Goal: Information Seeking & Learning: Learn about a topic

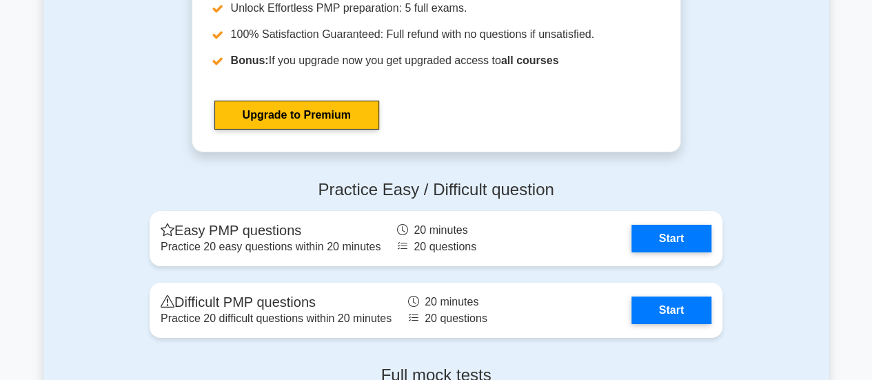
scroll to position [4932, 0]
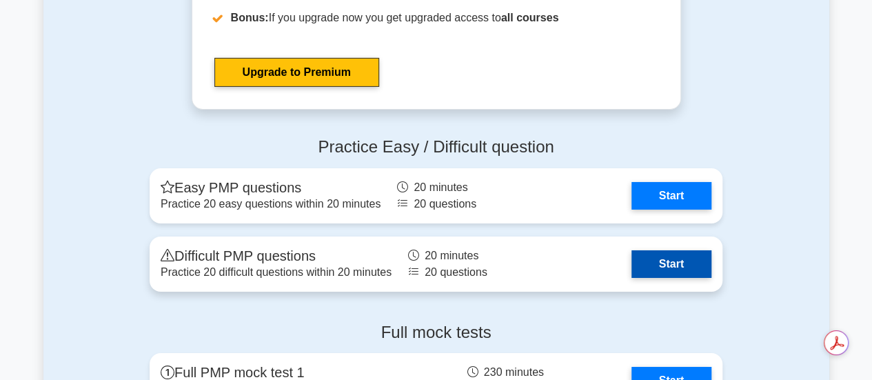
click at [684, 264] on link "Start" at bounding box center [672, 264] width 80 height 28
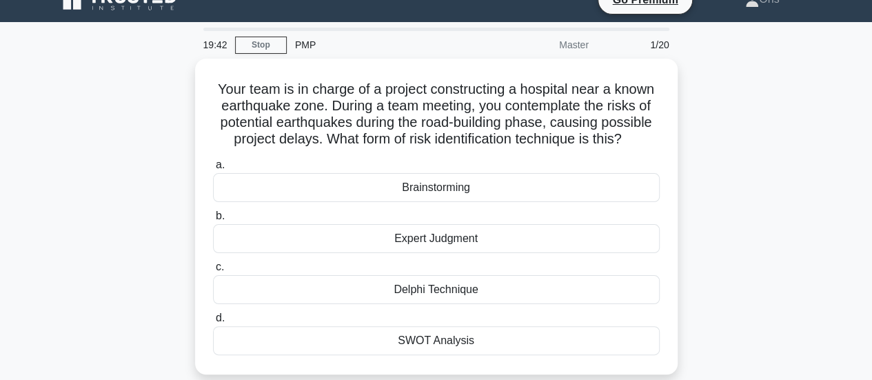
scroll to position [17, 0]
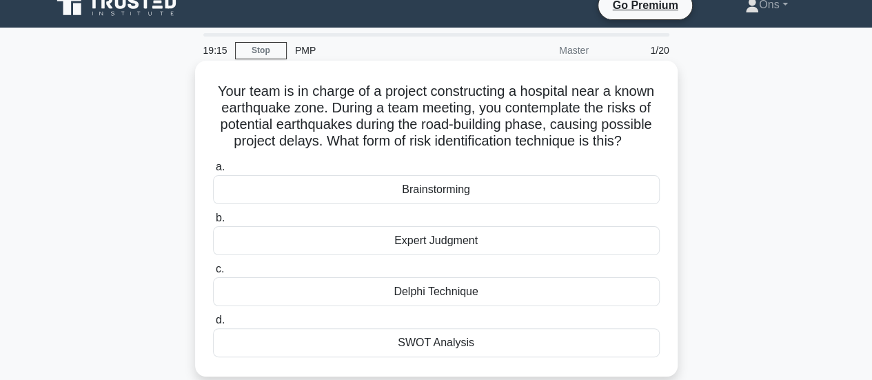
click at [578, 343] on div "SWOT Analysis" at bounding box center [436, 342] width 447 height 29
click at [213, 325] on input "d. SWOT Analysis" at bounding box center [213, 320] width 0 height 9
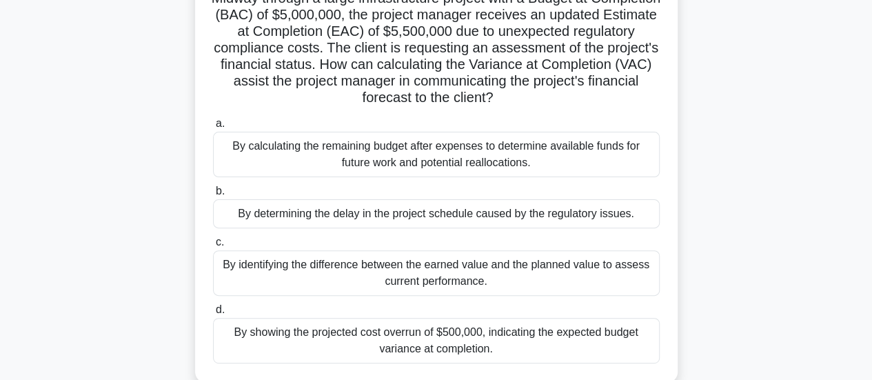
scroll to position [114, 0]
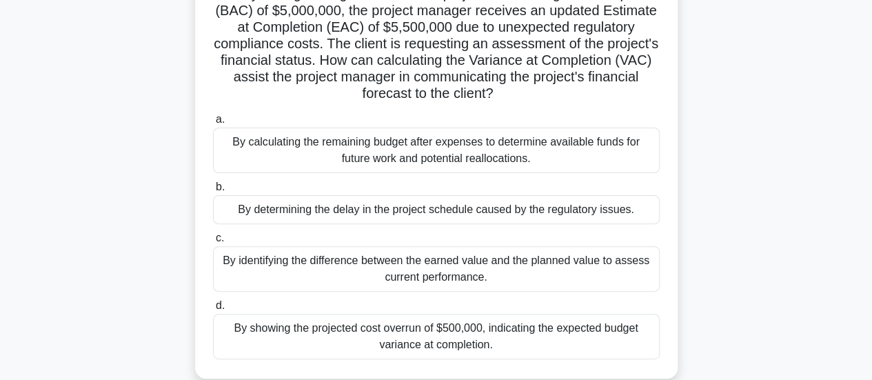
click at [615, 223] on div "By determining the delay in the project schedule caused by the regulatory issue…" at bounding box center [436, 209] width 447 height 29
click at [213, 192] on input "b. By determining the delay in the project schedule caused by the regulatory is…" at bounding box center [213, 187] width 0 height 9
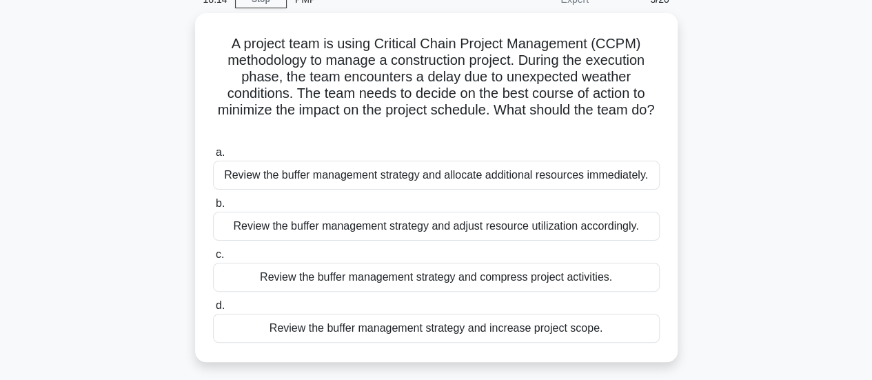
scroll to position [69, 0]
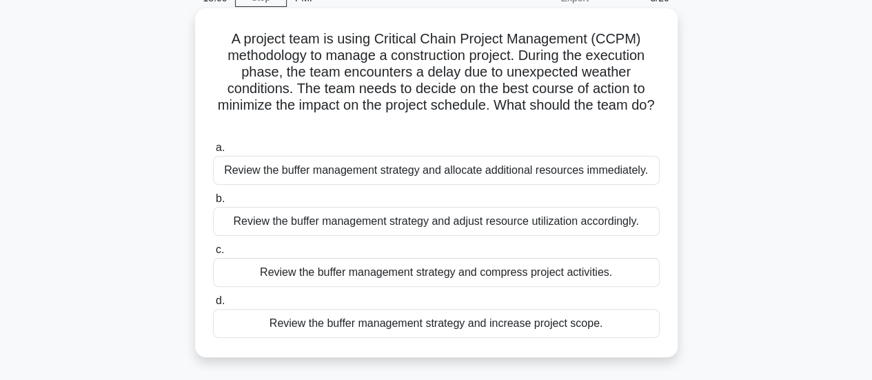
click at [585, 224] on div "Review the buffer management strategy and adjust resource utilization according…" at bounding box center [436, 221] width 447 height 29
click at [213, 203] on input "b. Review the buffer management strategy and adjust resource utilization accord…" at bounding box center [213, 198] width 0 height 9
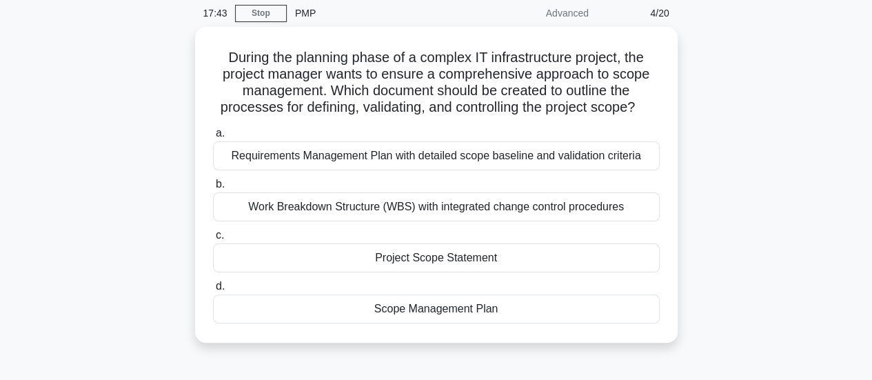
scroll to position [55, 0]
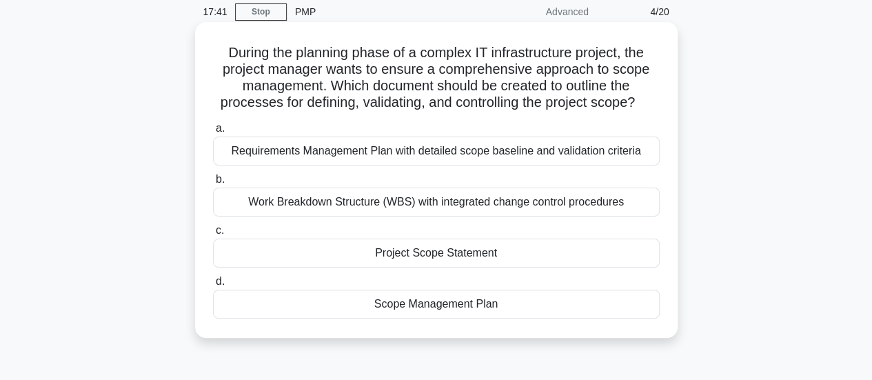
click at [568, 250] on div "Project Scope Statement" at bounding box center [436, 253] width 447 height 29
click at [213, 235] on input "c. Project Scope Statement" at bounding box center [213, 230] width 0 height 9
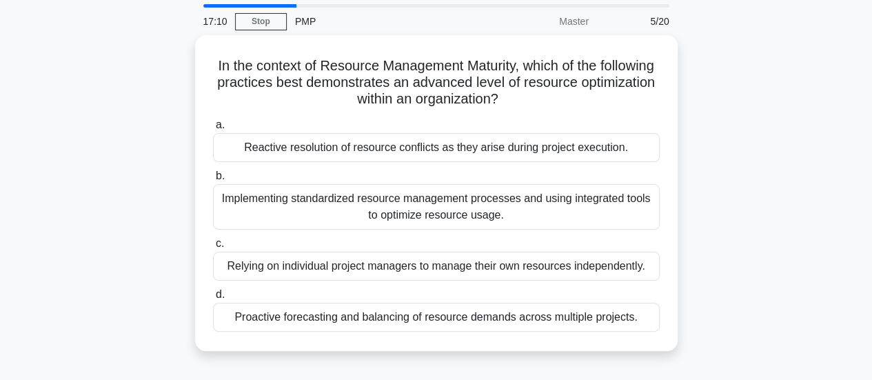
scroll to position [44, 0]
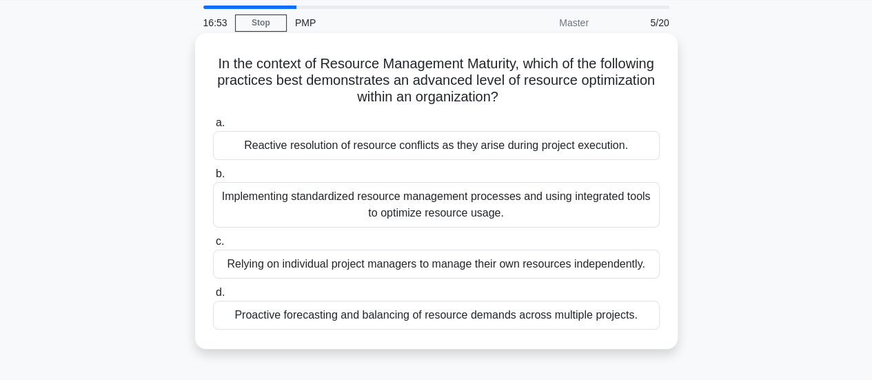
click at [599, 198] on div "Implementing standardized resource management processes and using integrated to…" at bounding box center [436, 205] width 447 height 46
click at [213, 179] on input "b. Implementing standardized resource management processes and using integrated…" at bounding box center [213, 174] width 0 height 9
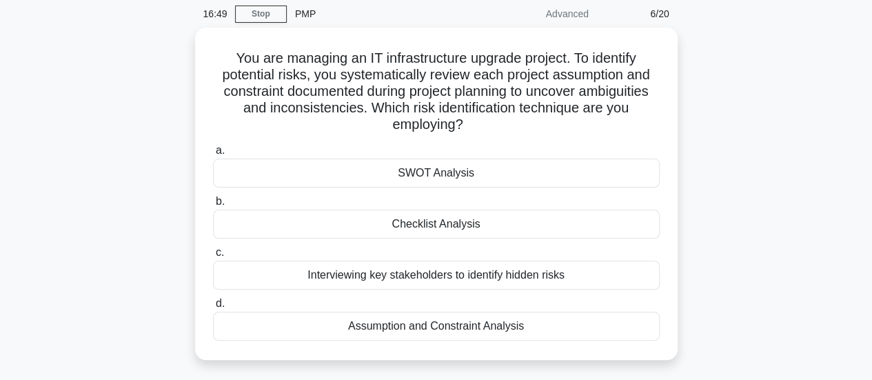
scroll to position [57, 0]
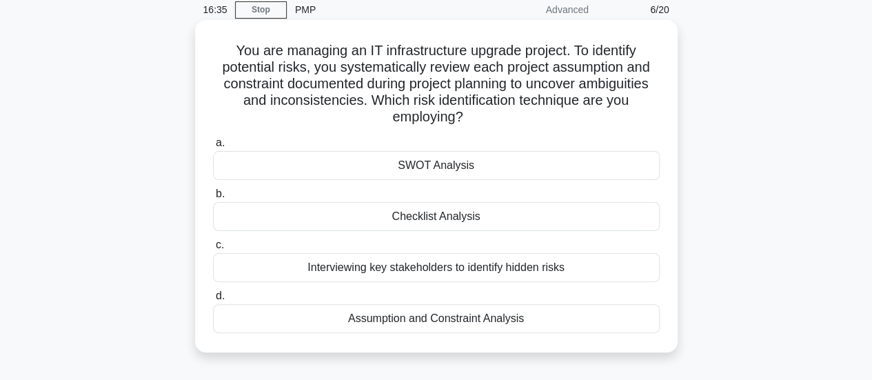
click at [645, 321] on div "Assumption and Constraint Analysis" at bounding box center [436, 318] width 447 height 29
click at [213, 301] on input "d. Assumption and Constraint Analysis" at bounding box center [213, 296] width 0 height 9
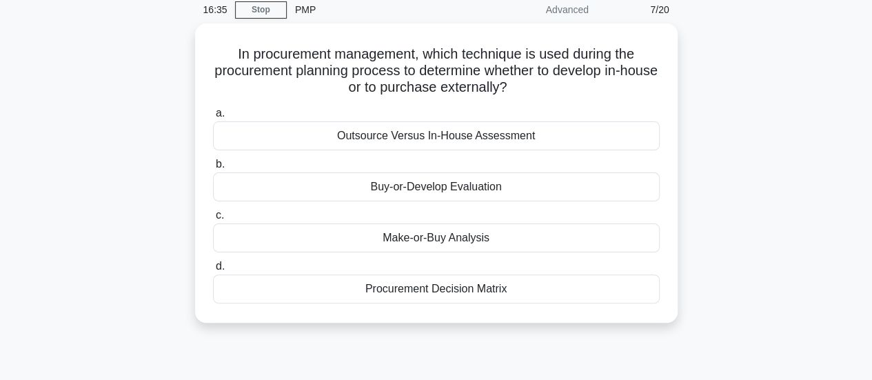
scroll to position [0, 0]
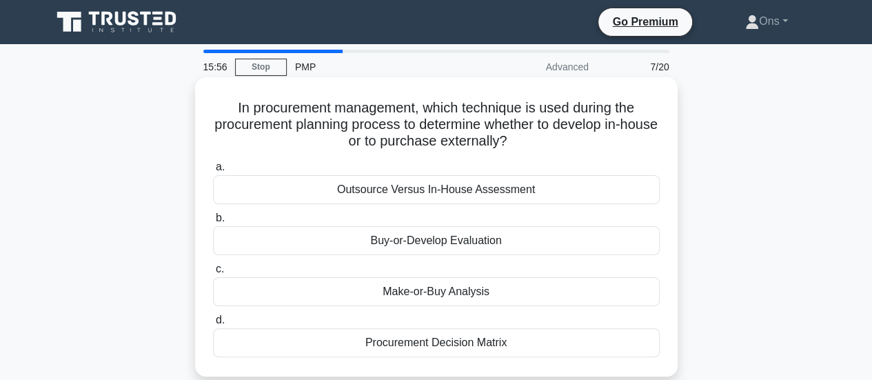
click at [607, 282] on div "Make-or-Buy Analysis" at bounding box center [436, 291] width 447 height 29
click at [213, 274] on input "c. Make-or-Buy Analysis" at bounding box center [213, 269] width 0 height 9
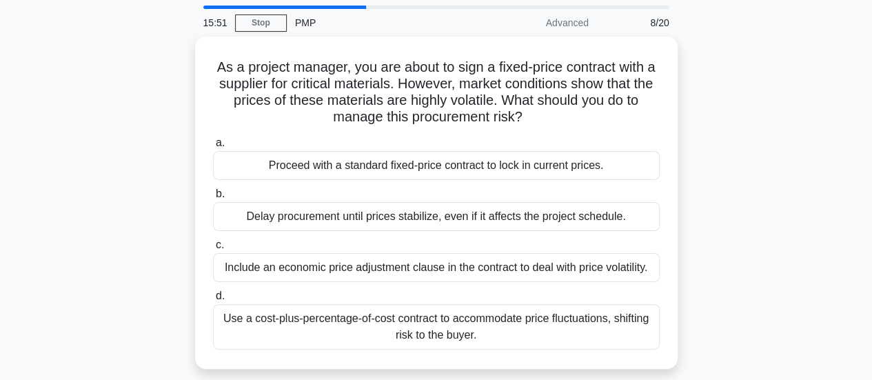
scroll to position [47, 0]
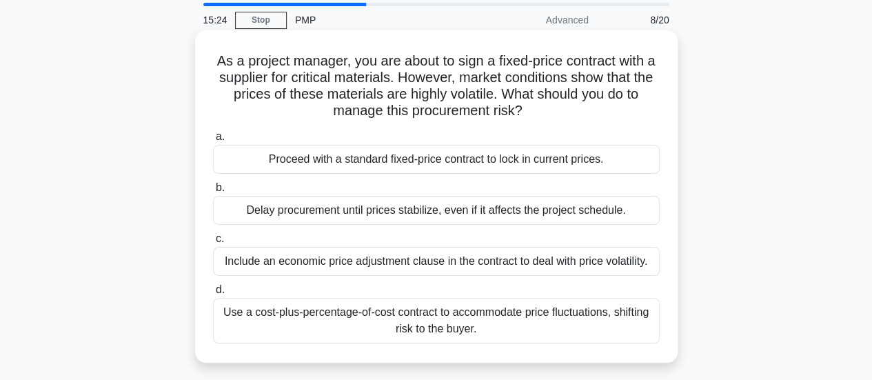
click at [641, 268] on div "Include an economic price adjustment clause in the contract to deal with price …" at bounding box center [436, 261] width 447 height 29
click at [213, 243] on input "c. Include an economic price adjustment clause in the contract to deal with pri…" at bounding box center [213, 238] width 0 height 9
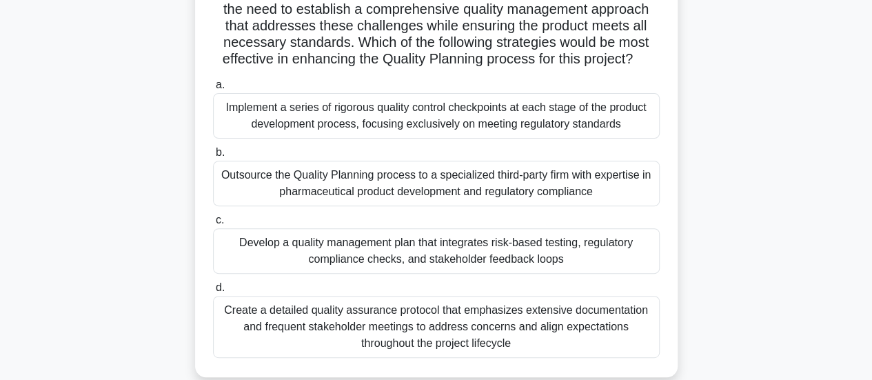
scroll to position [188, 0]
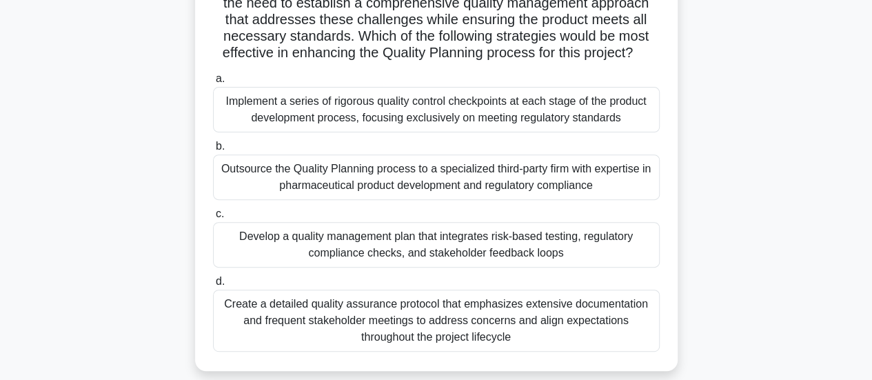
click at [601, 263] on div "Develop a quality management plan that integrates risk-based testing, regulator…" at bounding box center [436, 245] width 447 height 46
click at [213, 219] on input "c. Develop a quality management plan that integrates risk-based testing, regula…" at bounding box center [213, 214] width 0 height 9
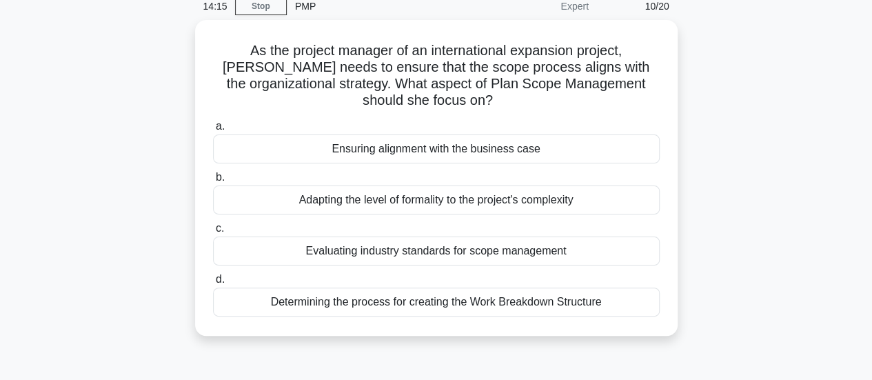
scroll to position [0, 0]
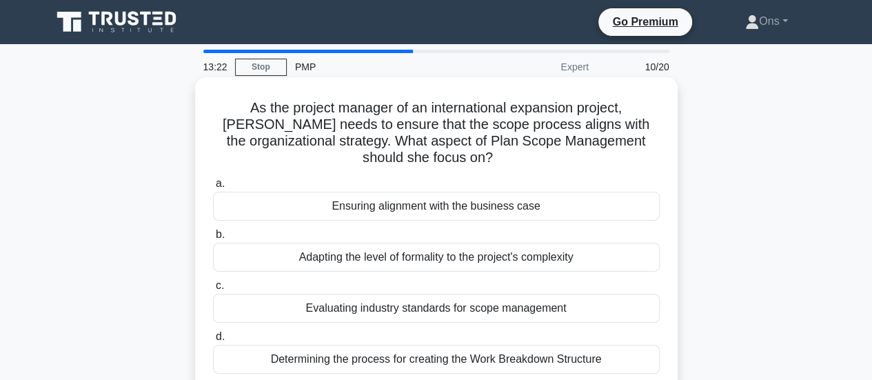
click at [601, 307] on div "Evaluating industry standards for scope management" at bounding box center [436, 308] width 447 height 29
click at [213, 290] on input "c. Evaluating industry standards for scope management" at bounding box center [213, 285] width 0 height 9
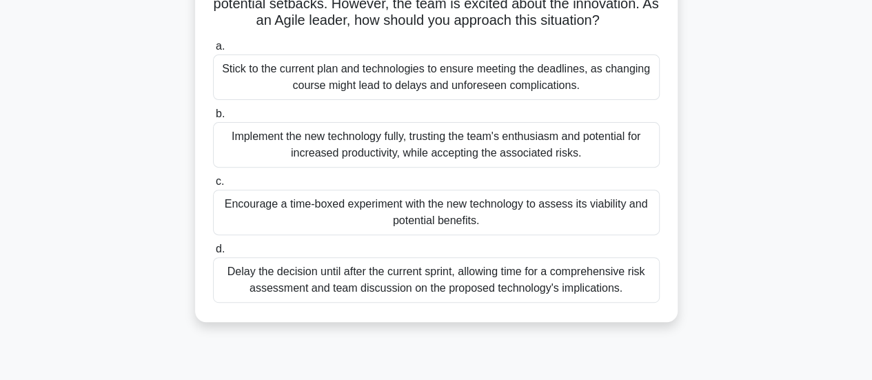
scroll to position [171, 0]
click at [539, 234] on div "Encourage a time-boxed experiment with the new technology to assess its viabili…" at bounding box center [436, 212] width 447 height 46
click at [213, 185] on input "c. Encourage a time-boxed experiment with the new technology to assess its viab…" at bounding box center [213, 181] width 0 height 9
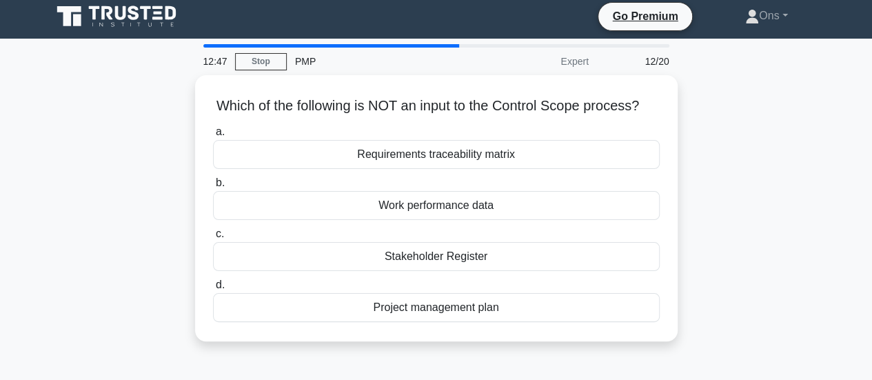
scroll to position [0, 0]
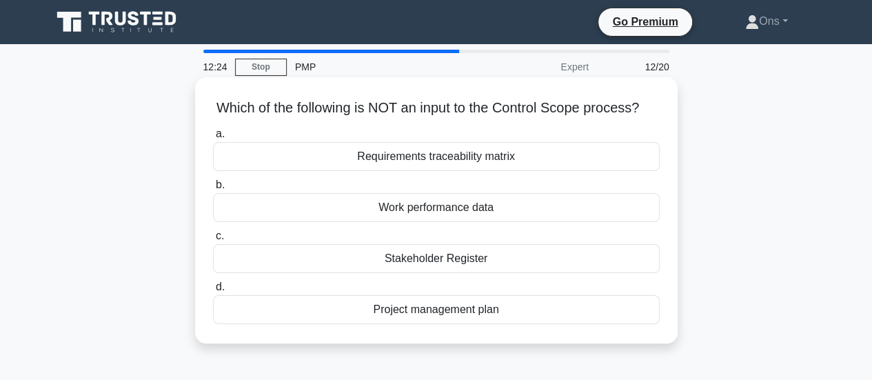
click at [470, 222] on div "Work performance data" at bounding box center [436, 207] width 447 height 29
click at [213, 190] on input "b. Work performance data" at bounding box center [213, 185] width 0 height 9
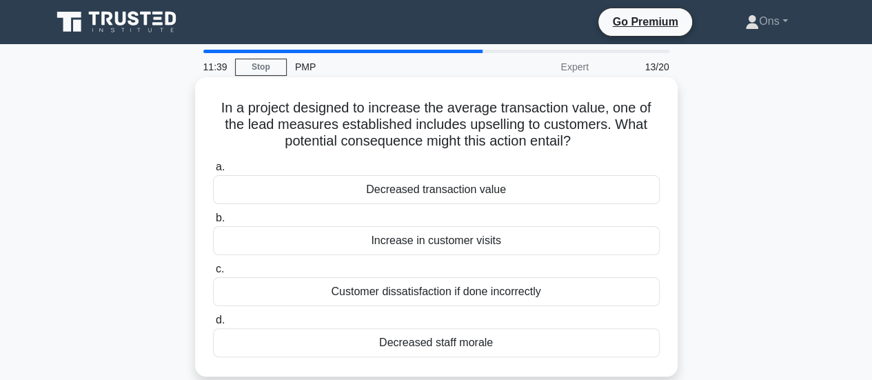
click at [587, 296] on div "Customer dissatisfaction if done incorrectly" at bounding box center [436, 291] width 447 height 29
click at [213, 274] on input "c. Customer dissatisfaction if done incorrectly" at bounding box center [213, 269] width 0 height 9
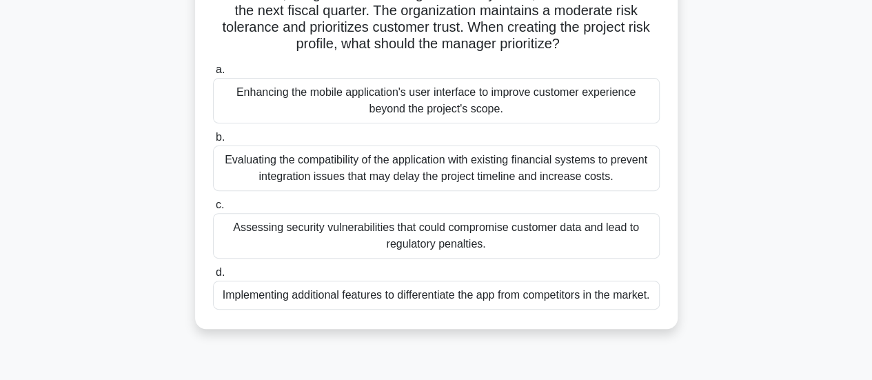
scroll to position [152, 0]
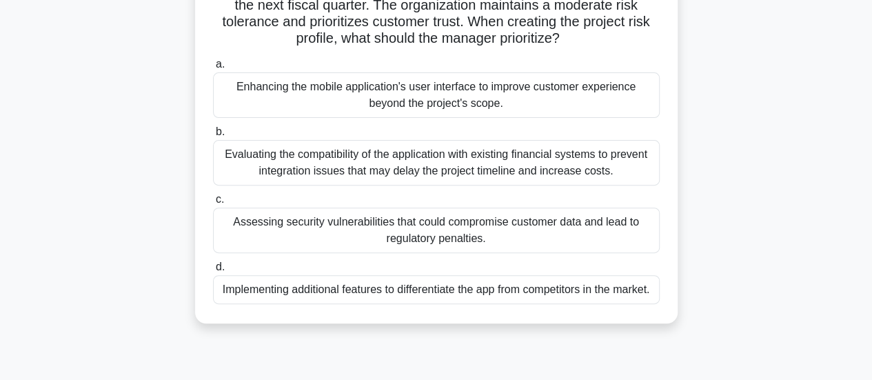
click at [581, 246] on div "Assessing security vulnerabilities that could compromise customer data and lead…" at bounding box center [436, 231] width 447 height 46
click at [213, 204] on input "c. Assessing security vulnerabilities that could compromise customer data and l…" at bounding box center [213, 199] width 0 height 9
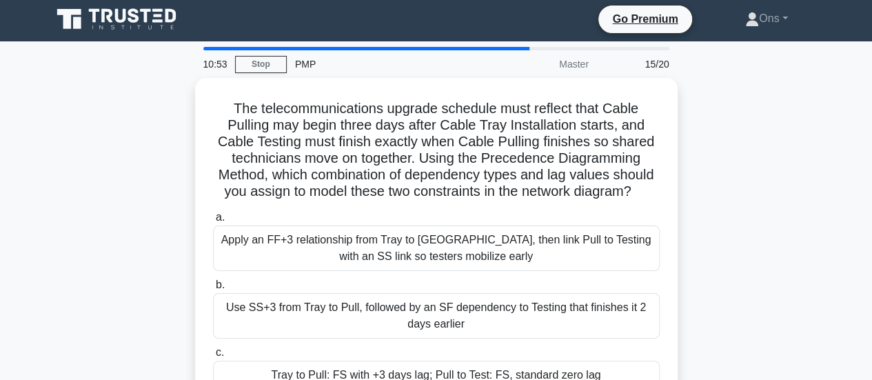
scroll to position [0, 0]
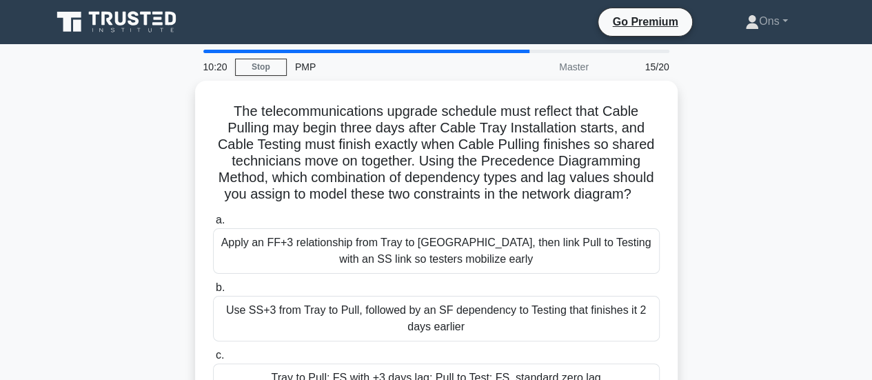
drag, startPoint x: 870, startPoint y: 88, endPoint x: 863, endPoint y: 114, distance: 27.3
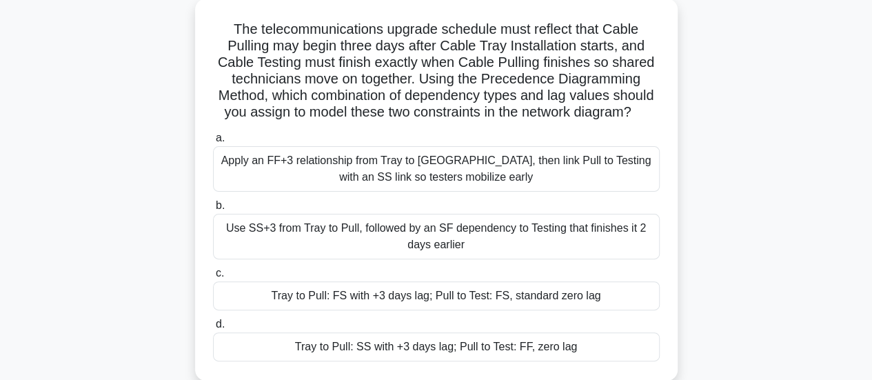
scroll to position [81, 0]
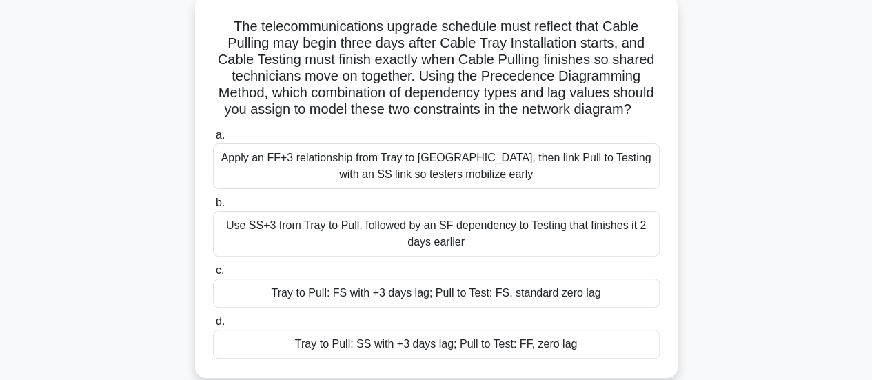
click at [492, 352] on div "Tray to Pull: SS with +3 days lag; Pull to Test: FF, zero lag" at bounding box center [436, 344] width 447 height 29
click at [213, 326] on input "d. Tray to Pull: SS with +3 days lag; Pull to Test: FF, zero lag" at bounding box center [213, 321] width 0 height 9
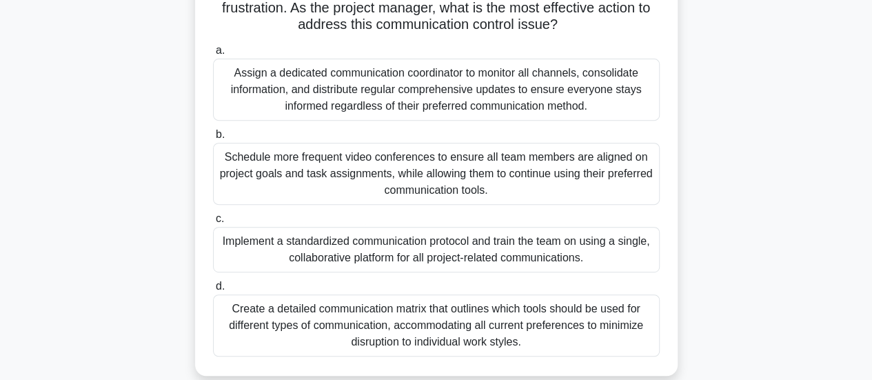
scroll to position [225, 0]
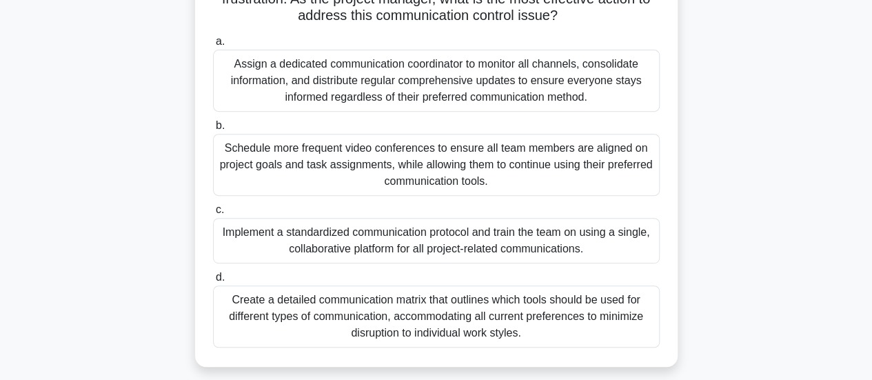
click at [556, 326] on div "Create a detailed communication matrix that outlines which tools should be used…" at bounding box center [436, 316] width 447 height 62
click at [213, 282] on input "d. Create a detailed communication matrix that outlines which tools should be u…" at bounding box center [213, 277] width 0 height 9
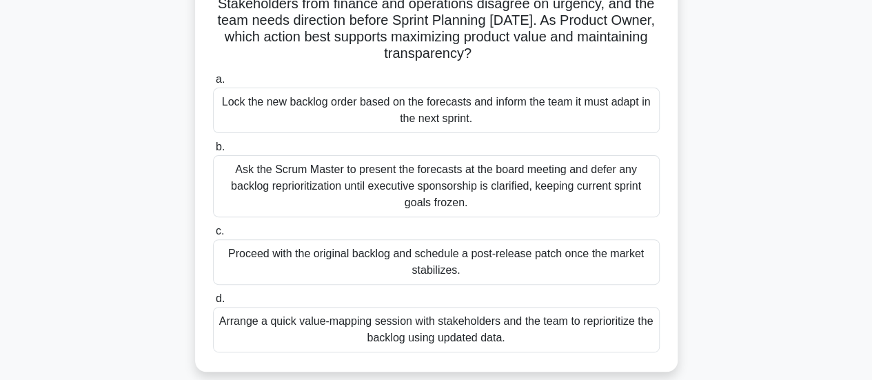
scroll to position [152, 0]
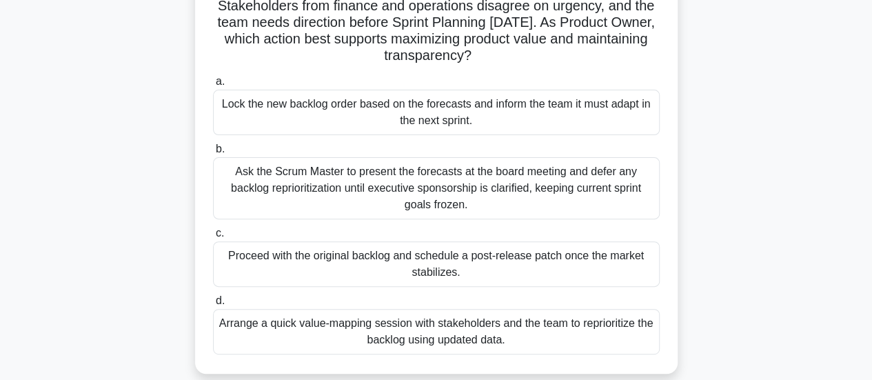
click at [499, 338] on div "Arrange a quick value-mapping session with stakeholders and the team to reprior…" at bounding box center [436, 332] width 447 height 46
click at [213, 305] on input "d. Arrange a quick value-mapping session with stakeholders and the team to repr…" at bounding box center [213, 301] width 0 height 9
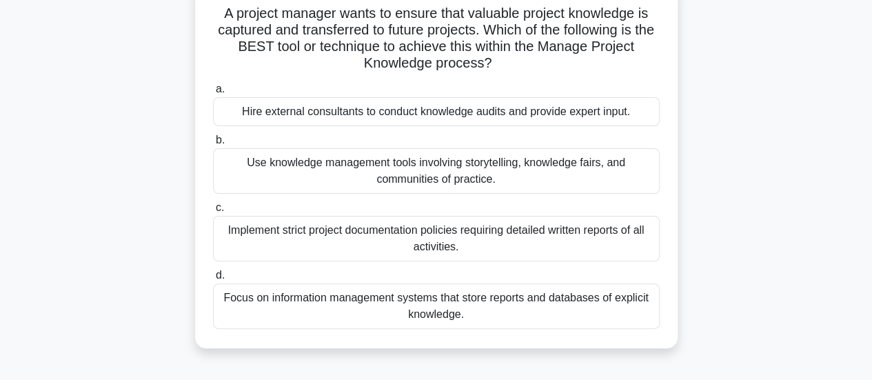
scroll to position [103, 0]
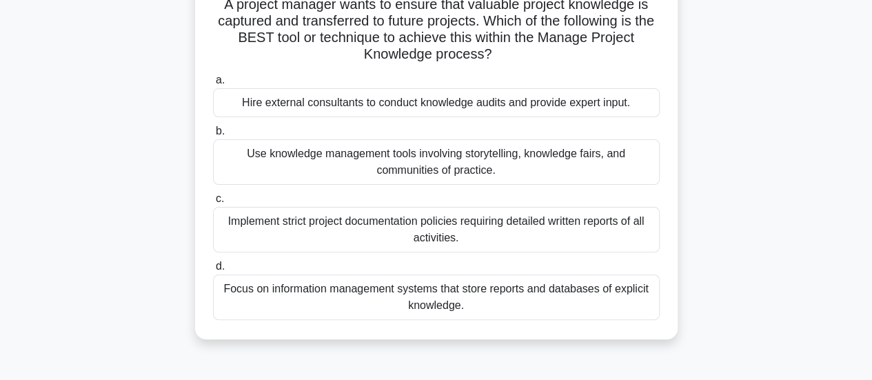
click at [616, 157] on div "Use knowledge management tools involving storytelling, knowledge fairs, and com…" at bounding box center [436, 162] width 447 height 46
click at [213, 136] on input "b. Use knowledge management tools involving storytelling, knowledge fairs, and …" at bounding box center [213, 131] width 0 height 9
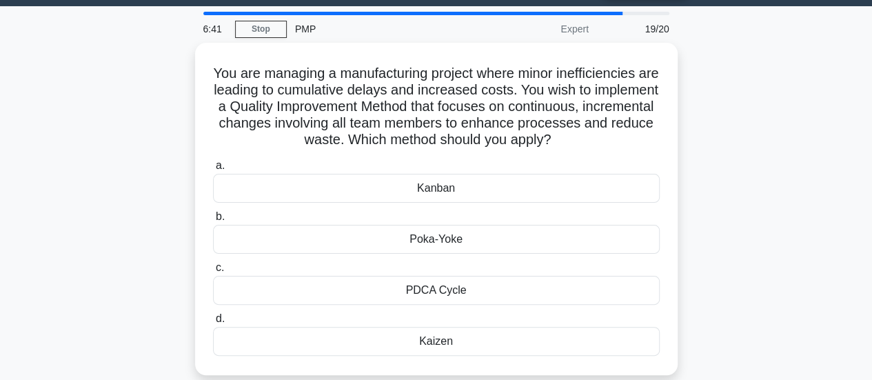
scroll to position [39, 0]
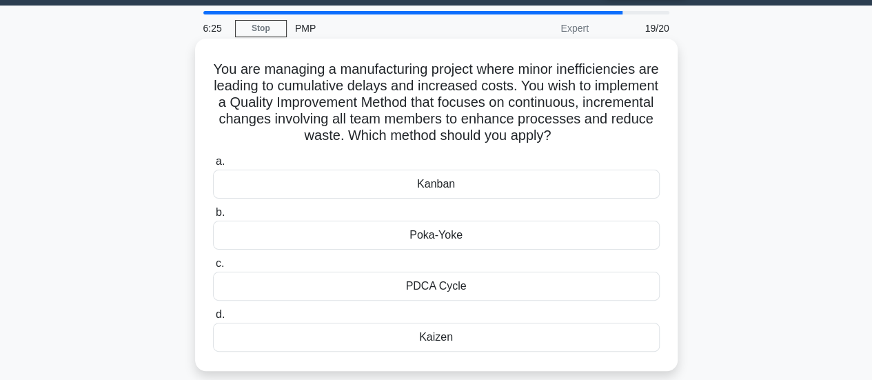
click at [545, 337] on div "Kaizen" at bounding box center [436, 337] width 447 height 29
click at [213, 319] on input "d. Kaizen" at bounding box center [213, 314] width 0 height 9
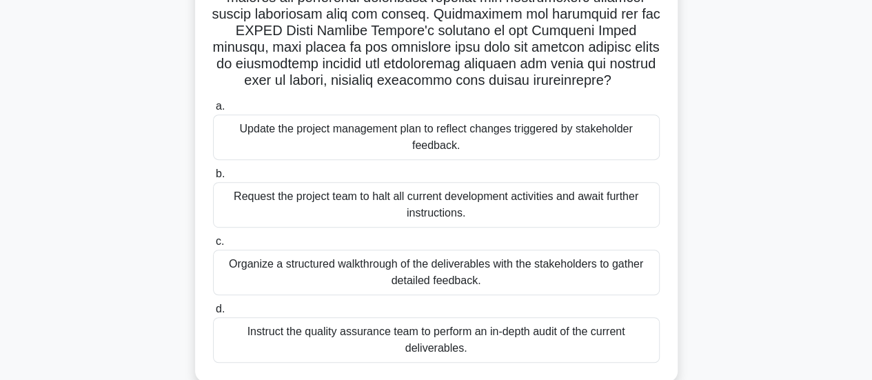
scroll to position [278, 0]
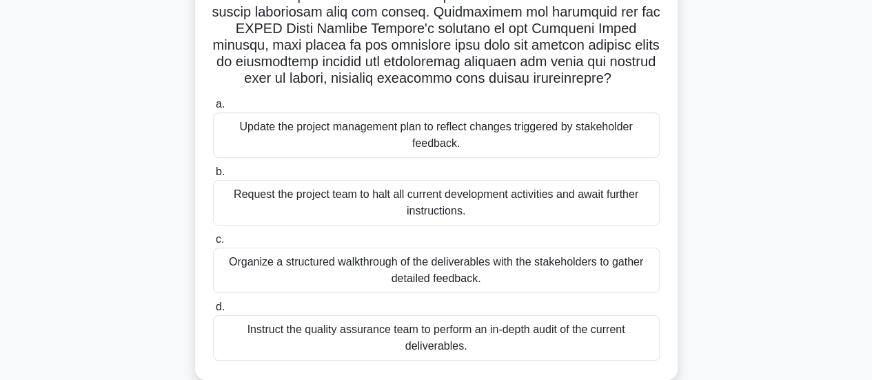
click at [590, 284] on div "Organize a structured walkthrough of the deliverables with the stakeholders to …" at bounding box center [436, 271] width 447 height 46
click at [213, 244] on input "c. Organize a structured walkthrough of the deliverables with the stakeholders …" at bounding box center [213, 239] width 0 height 9
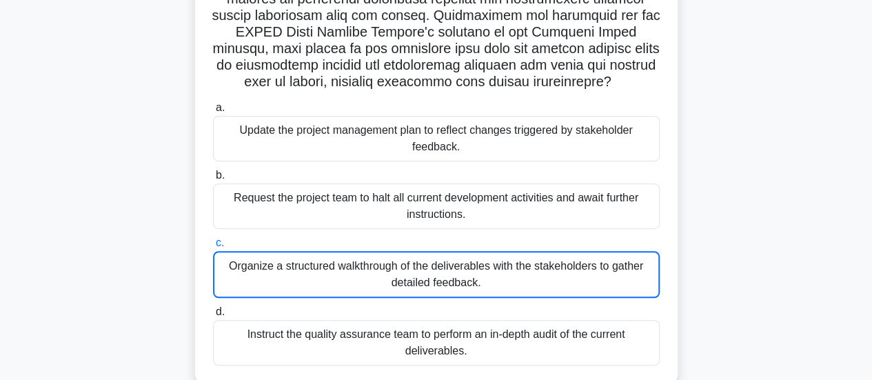
scroll to position [0, 0]
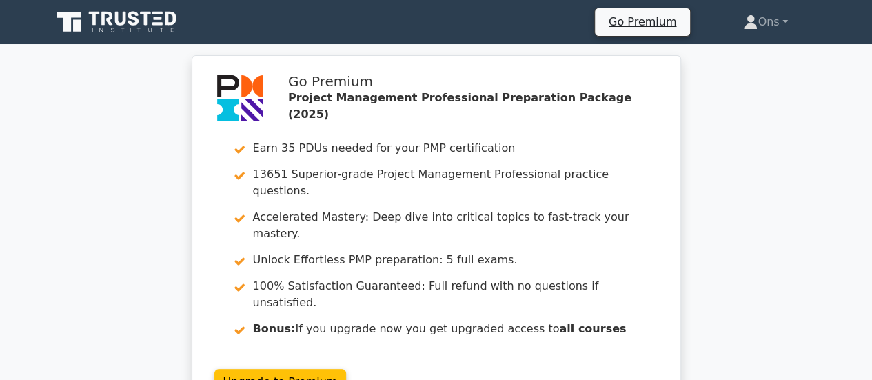
click at [26, 234] on div "Go Premium Project Management Professional Preparation Package (2025) Earn 35 P…" at bounding box center [436, 244] width 872 height 379
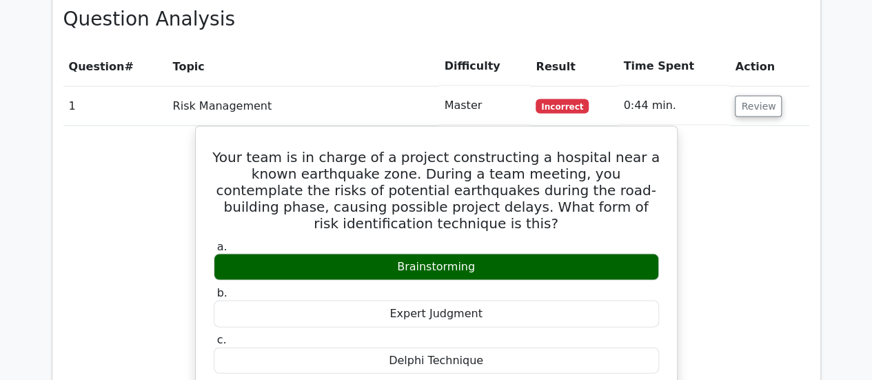
scroll to position [1326, 0]
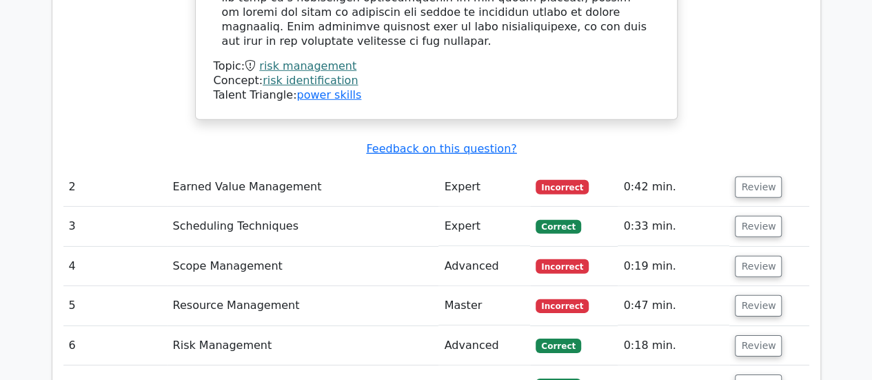
scroll to position [1958, 0]
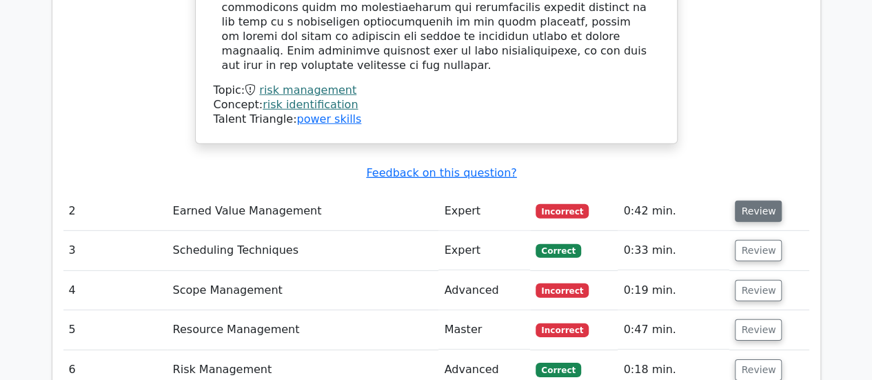
click at [754, 201] on button "Review" at bounding box center [758, 211] width 47 height 21
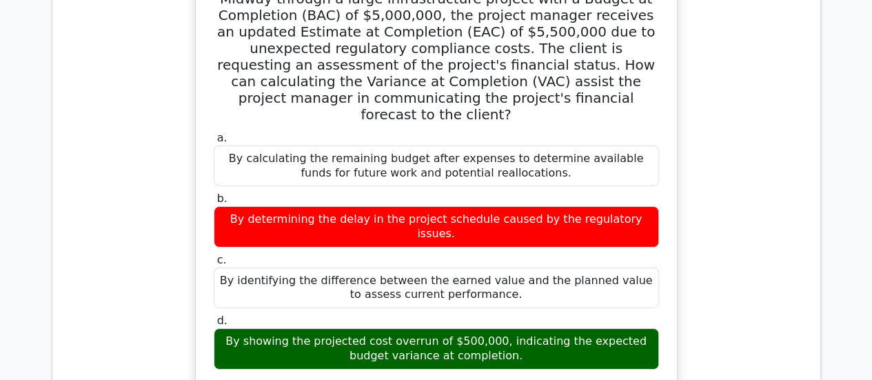
scroll to position [2149, 0]
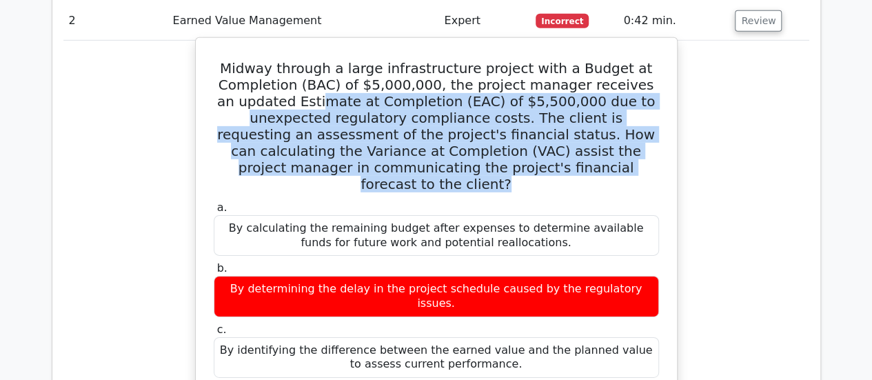
drag, startPoint x: 623, startPoint y: 82, endPoint x: 234, endPoint y: 3, distance: 396.8
click at [234, 60] on h5 "Midway through a large infrastructure project with a Budget at Completion (BAC)…" at bounding box center [436, 126] width 448 height 132
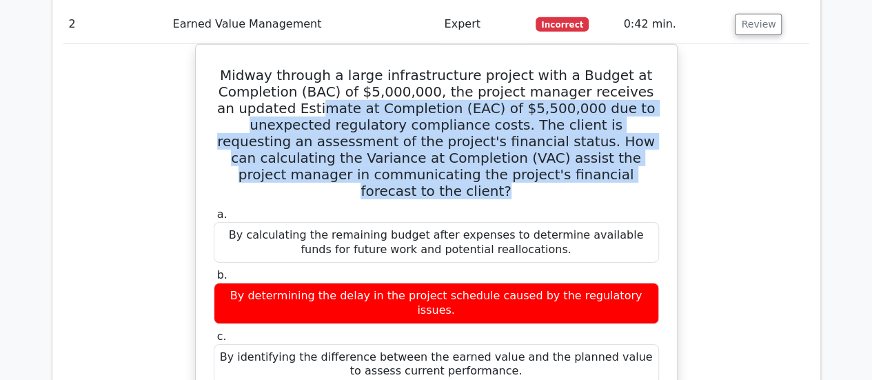
scroll to position [2010, 0]
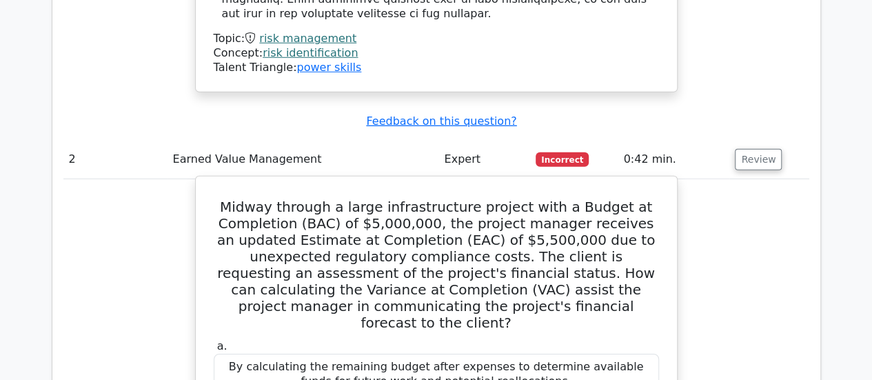
click at [243, 199] on h5 "Midway through a large infrastructure project with a Budget at Completion (BAC)…" at bounding box center [436, 265] width 448 height 132
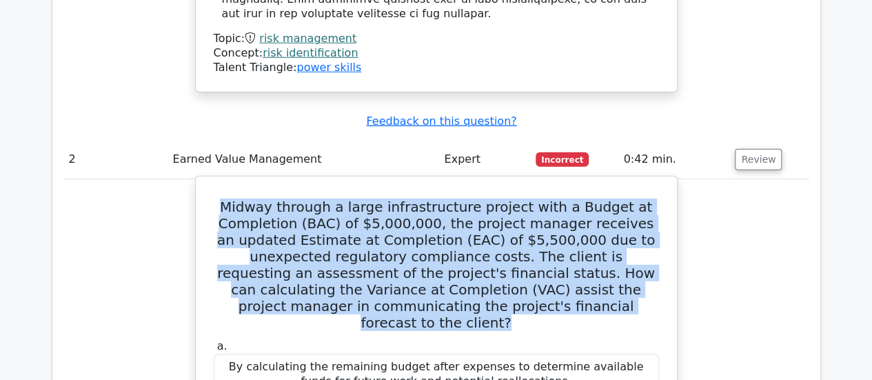
drag, startPoint x: 243, startPoint y: 124, endPoint x: 625, endPoint y: 221, distance: 394.2
click at [625, 221] on h5 "Midway through a large infrastructure project with a Budget at Completion (BAC)…" at bounding box center [436, 265] width 448 height 132
copy h5 "Midway through a large infrastructure project with a Budget at Completion (BAC)…"
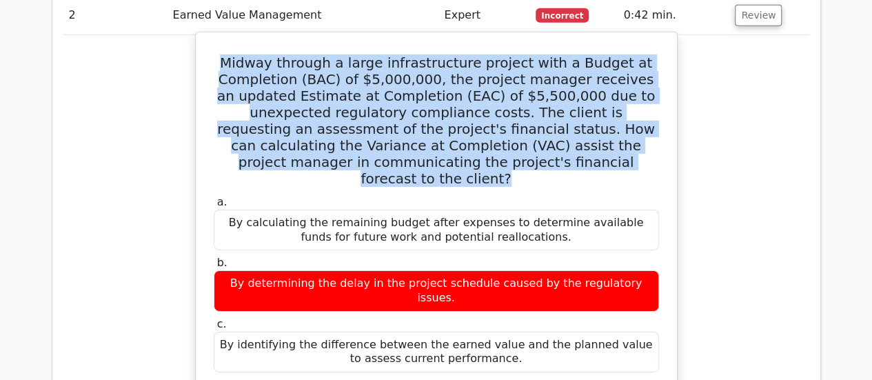
scroll to position [2171, 0]
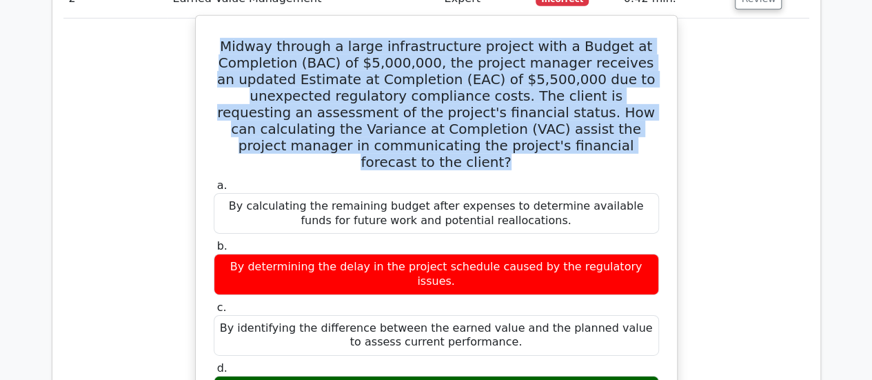
drag, startPoint x: 501, startPoint y: 284, endPoint x: 228, endPoint y: 262, distance: 274.0
copy div "By showing the projected cost overrun of $500,000, indicating the expected budg…"
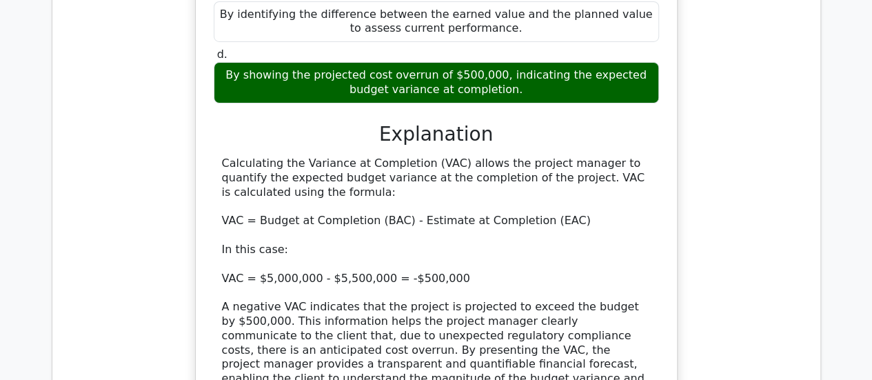
scroll to position [2467, 0]
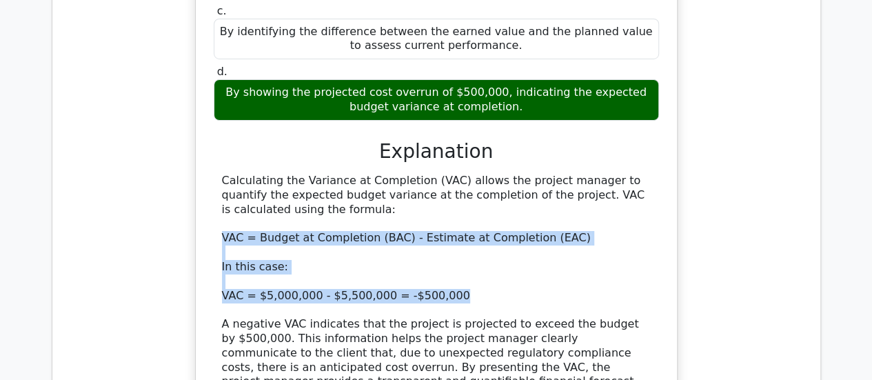
drag, startPoint x: 429, startPoint y: 177, endPoint x: 215, endPoint y: 122, distance: 220.8
click at [215, 174] on div "Calculating the Variance at Completion (VAC) allows the project manager to quan…" at bounding box center [436, 296] width 445 height 244
copy div "VAC = Budget at Completion (BAC) - Estimate at Completion (EAC) In this case: V…"
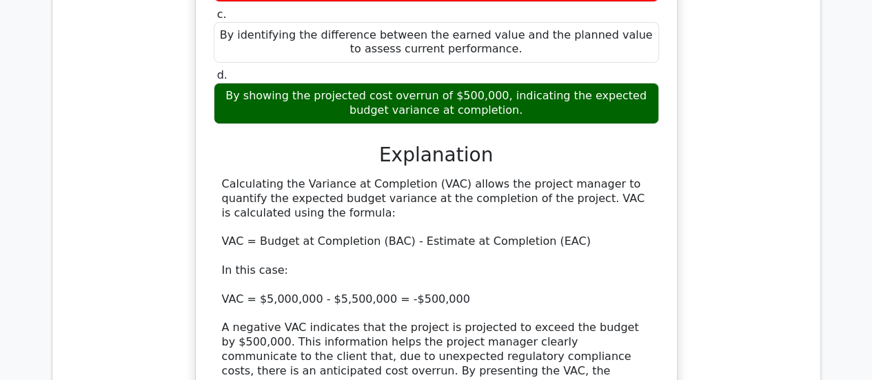
click at [785, 284] on div "Midway through a large infrastructure project with a Budget at Completion (BAC)…" at bounding box center [436, 115] width 746 height 787
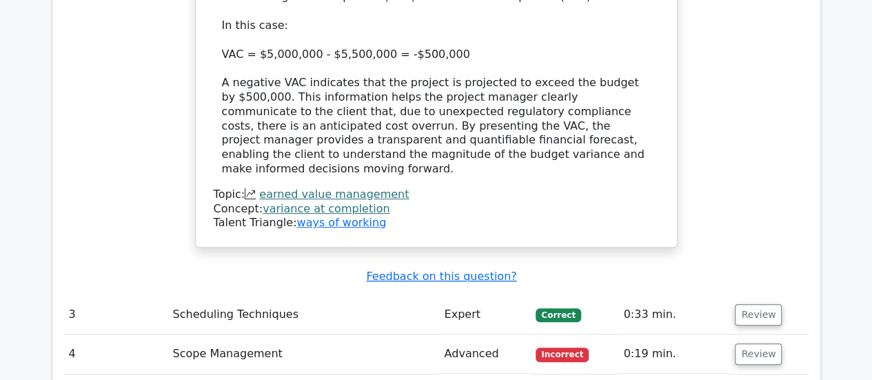
scroll to position [2743, 0]
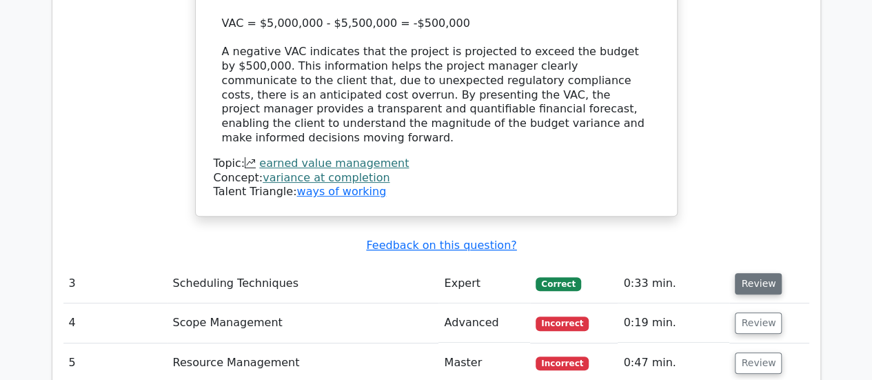
click at [744, 273] on button "Review" at bounding box center [758, 283] width 47 height 21
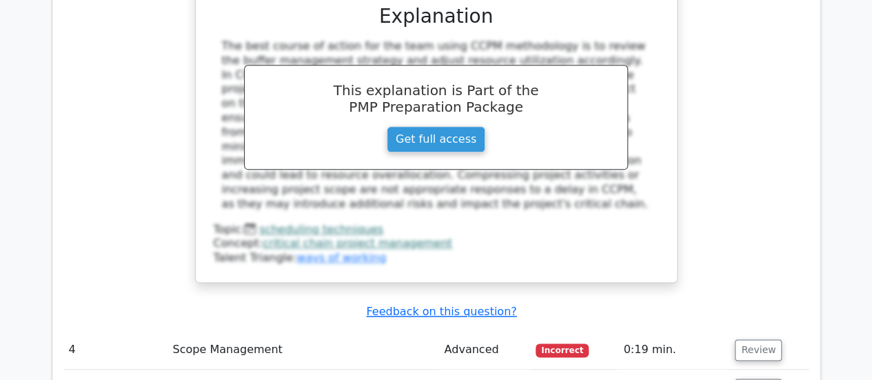
scroll to position [3405, 0]
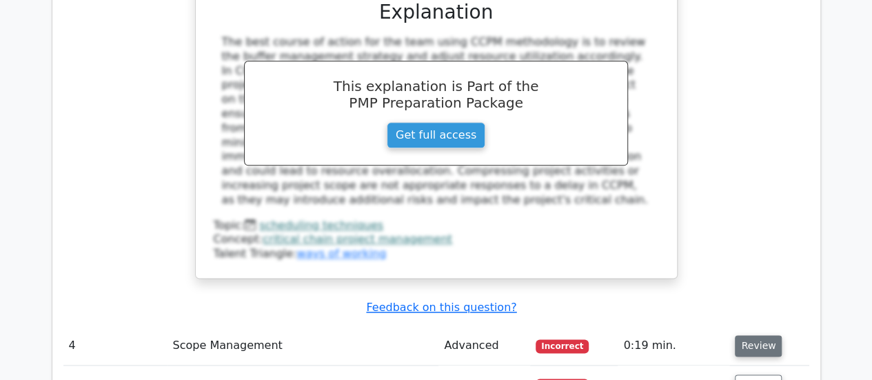
click at [754, 335] on button "Review" at bounding box center [758, 345] width 47 height 21
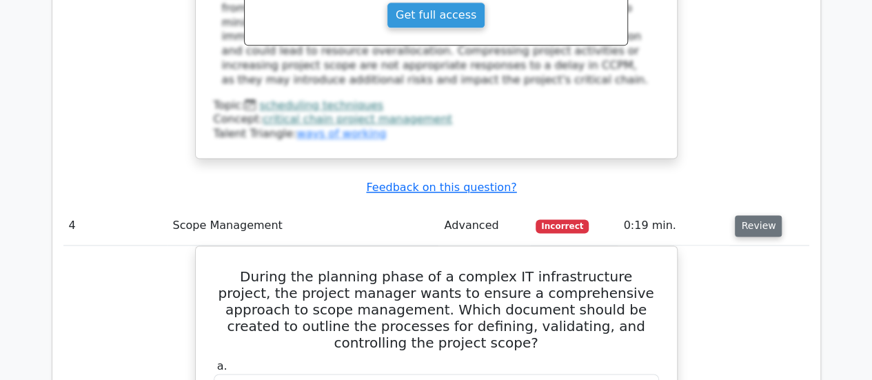
scroll to position [3527, 0]
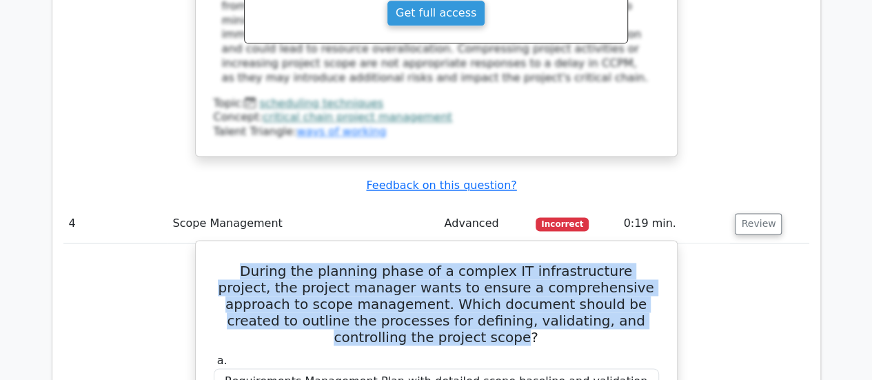
drag, startPoint x: 641, startPoint y: 143, endPoint x: 223, endPoint y: 99, distance: 420.3
click at [223, 263] on h5 "During the planning phase of a complex IT infrastructure project, the project m…" at bounding box center [436, 304] width 448 height 83
copy h5 "During the planning phase of a complex IT infrastructure project, the project m…"
drag, startPoint x: 504, startPoint y: 328, endPoint x: 353, endPoint y: 325, distance: 151.0
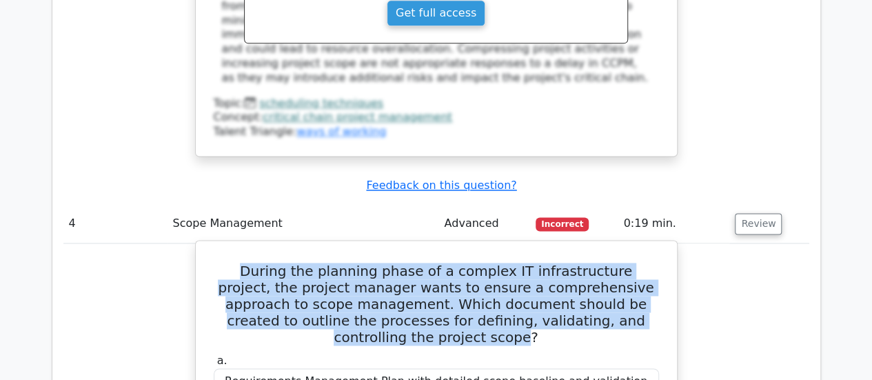
copy div "Scope Management Plan"
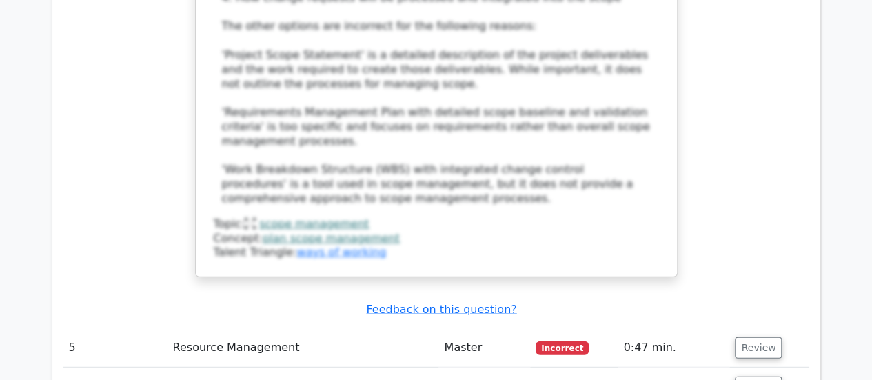
scroll to position [4297, 0]
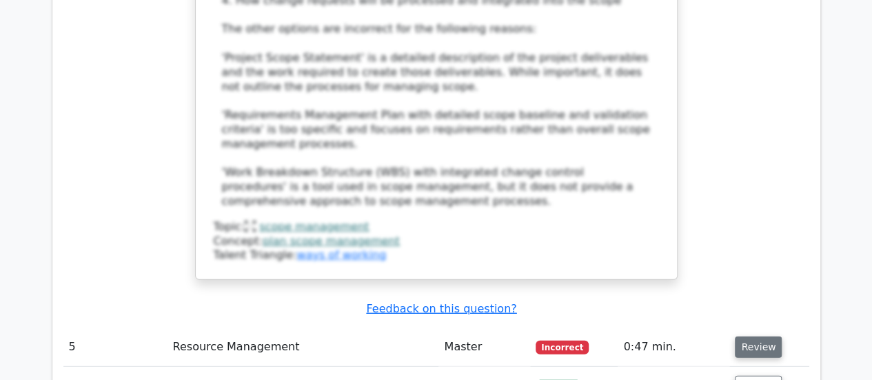
click at [753, 336] on button "Review" at bounding box center [758, 346] width 47 height 21
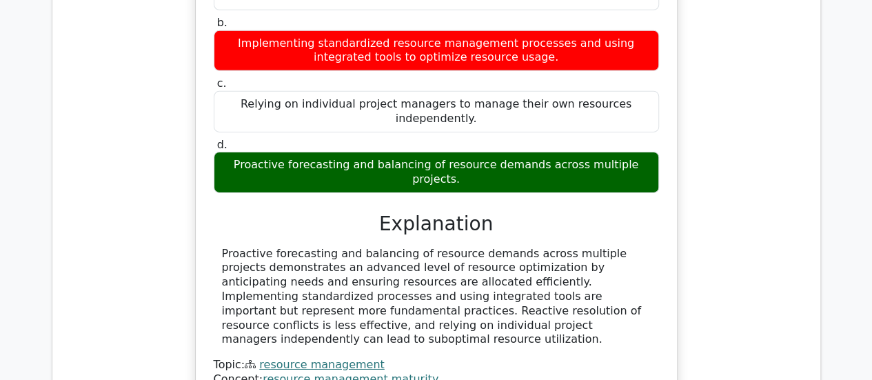
scroll to position [4792, 0]
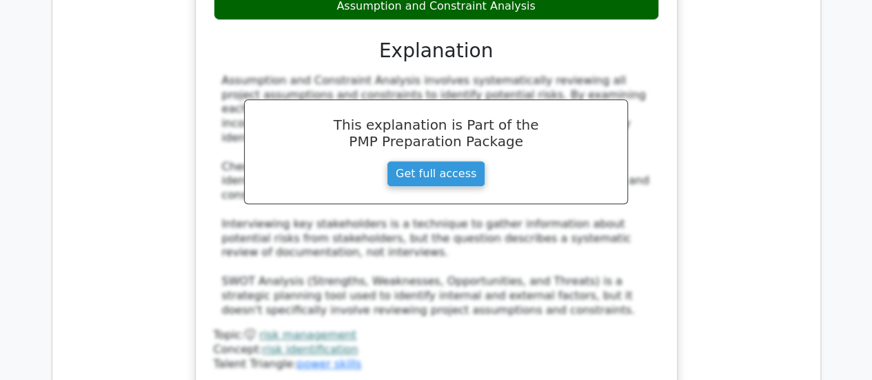
scroll to position [5572, 0]
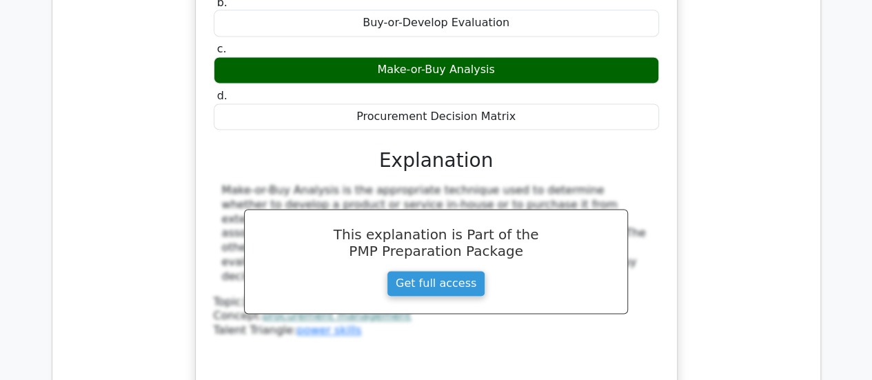
scroll to position [6184, 0]
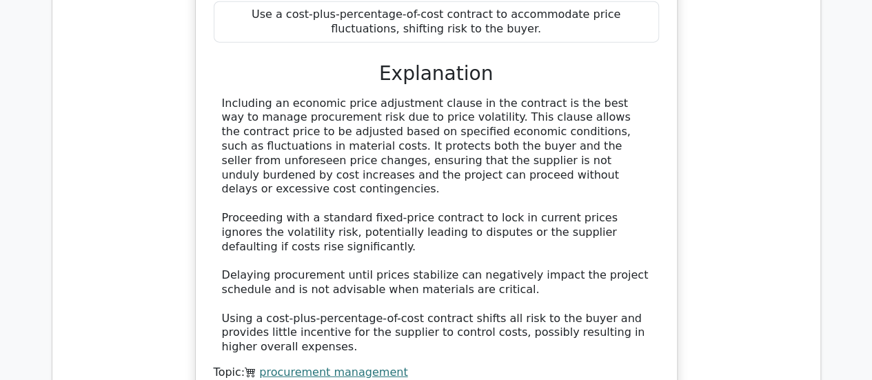
scroll to position [6940, 0]
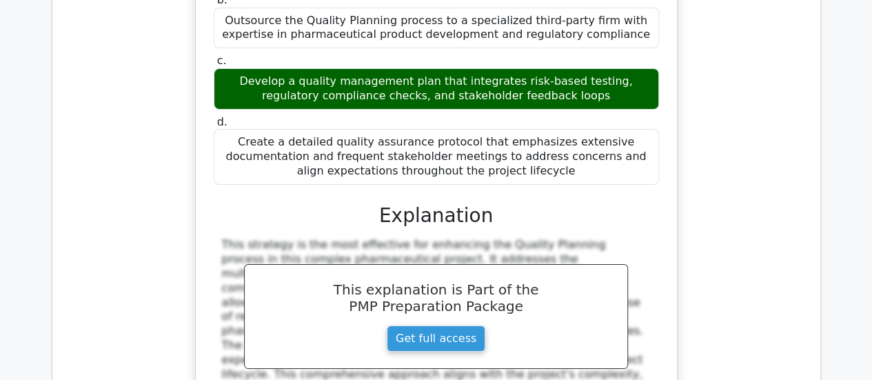
scroll to position [7746, 0]
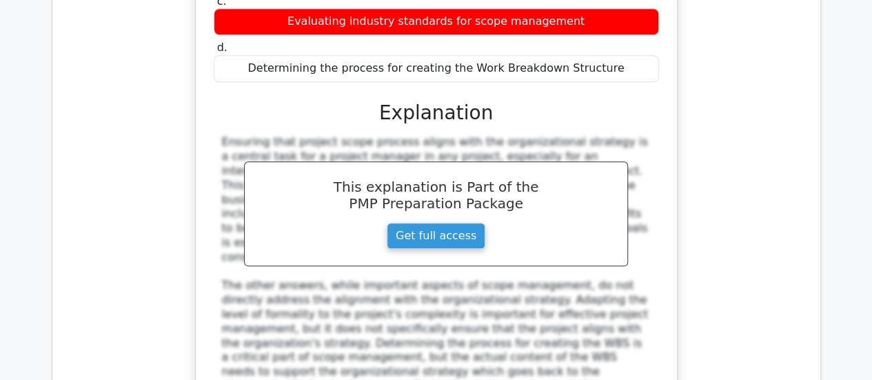
scroll to position [8527, 0]
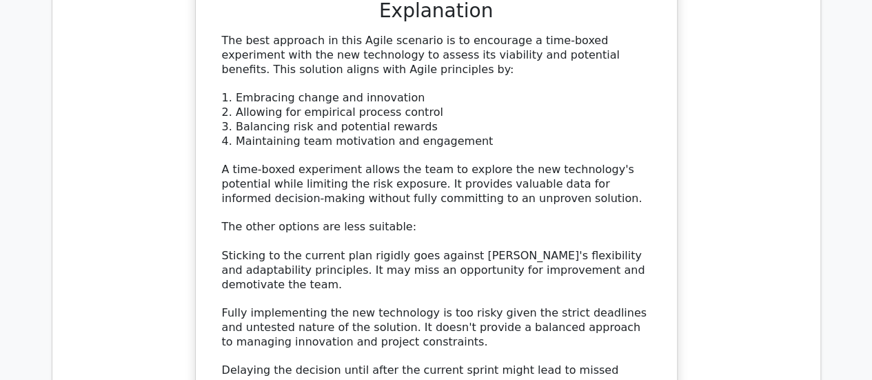
scroll to position [9524, 0]
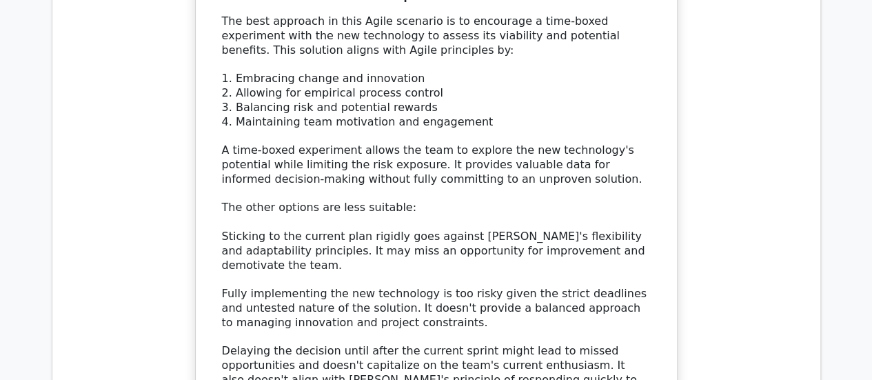
scroll to position [9583, 0]
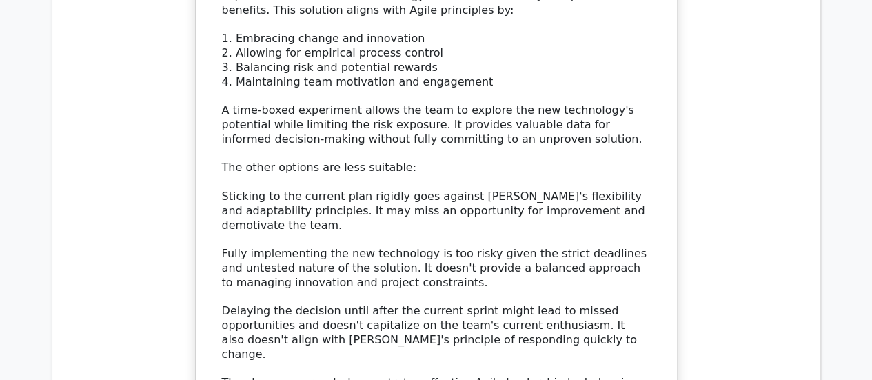
drag, startPoint x: 645, startPoint y: 130, endPoint x: 192, endPoint y: 124, distance: 453.8
copy h5 "Which of the following is NOT an input to the Control Scope process"
drag, startPoint x: 485, startPoint y: 263, endPoint x: 379, endPoint y: 266, distance: 105.5
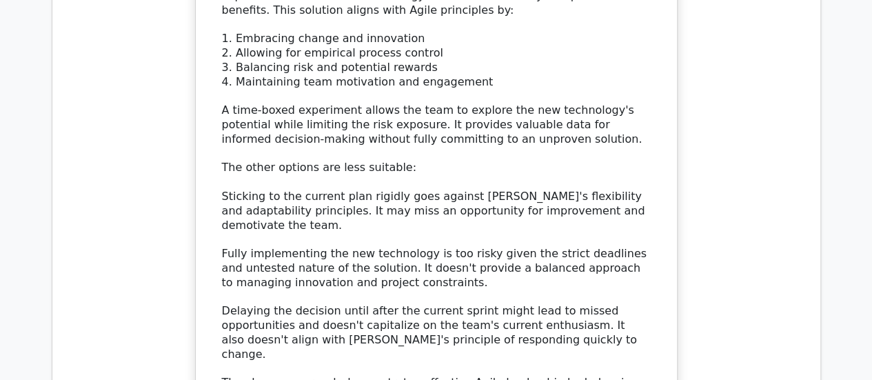
copy div "Stakeholder Registe"
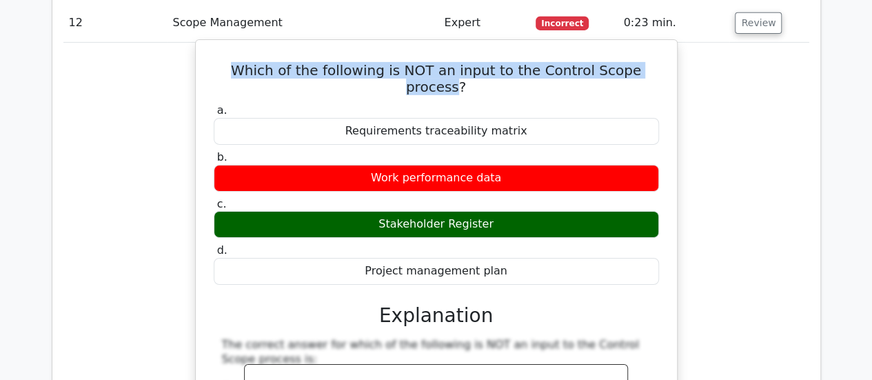
scroll to position [10121, 0]
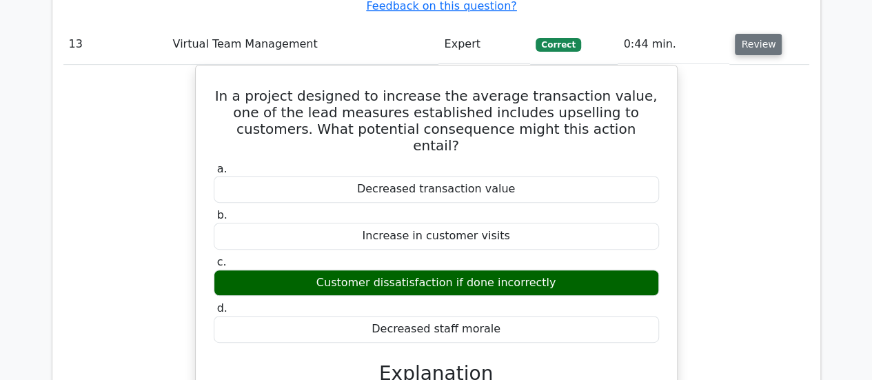
scroll to position [10692, 0]
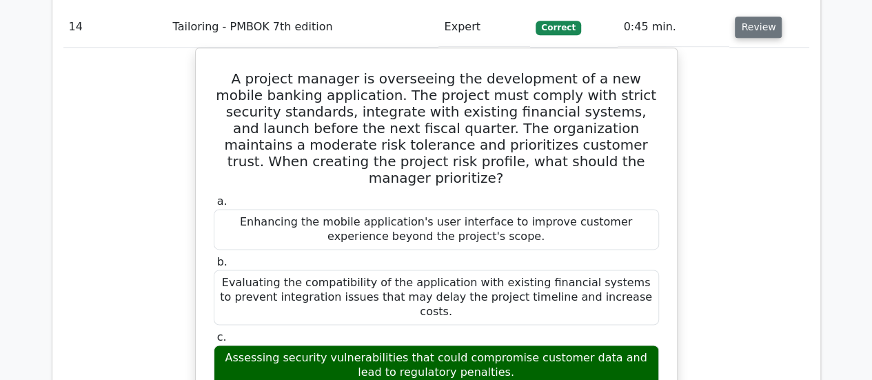
scroll to position [11373, 0]
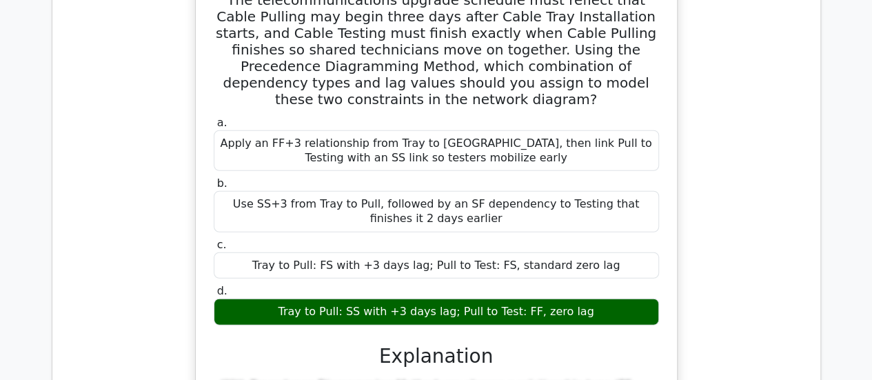
scroll to position [12176, 0]
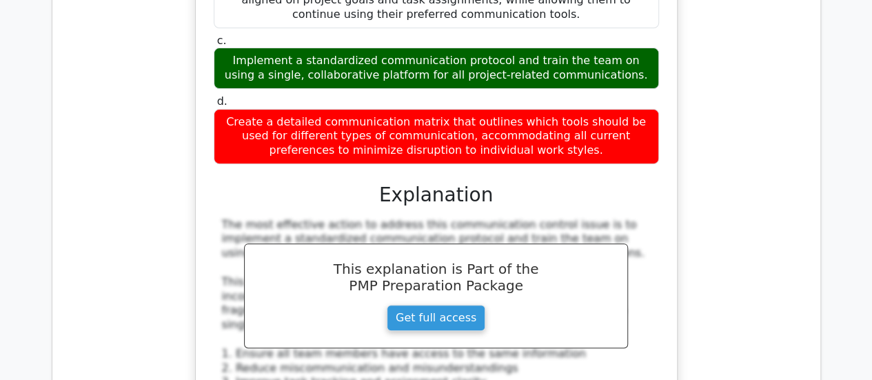
scroll to position [13217, 0]
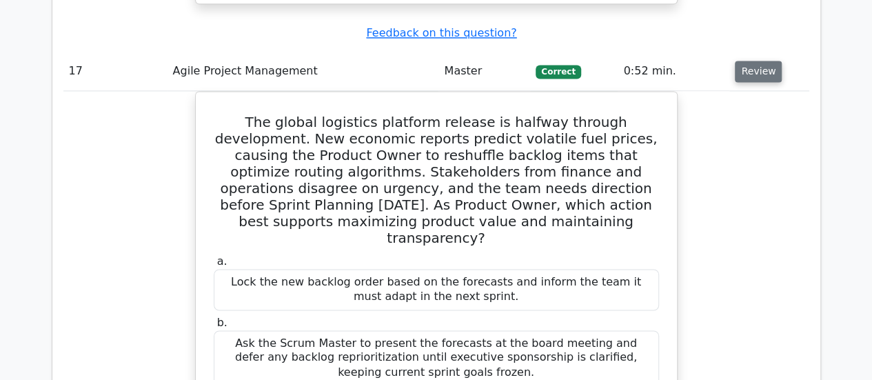
scroll to position [14028, 0]
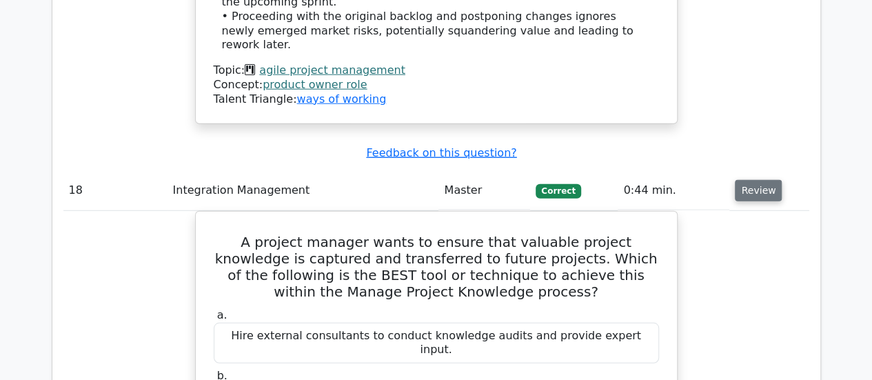
scroll to position [14825, 0]
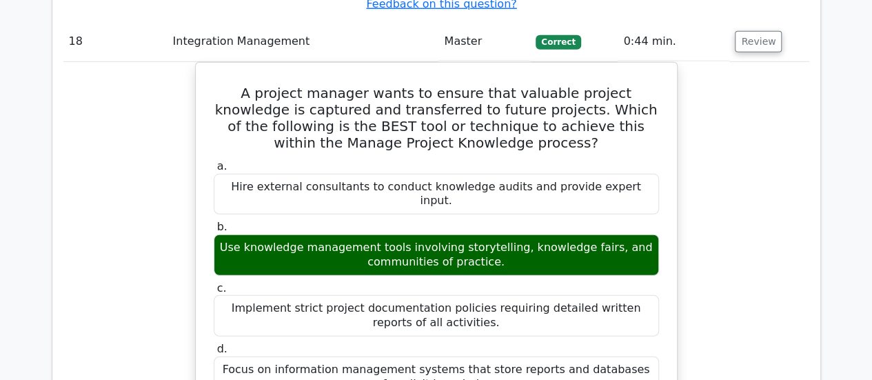
scroll to position [14971, 0]
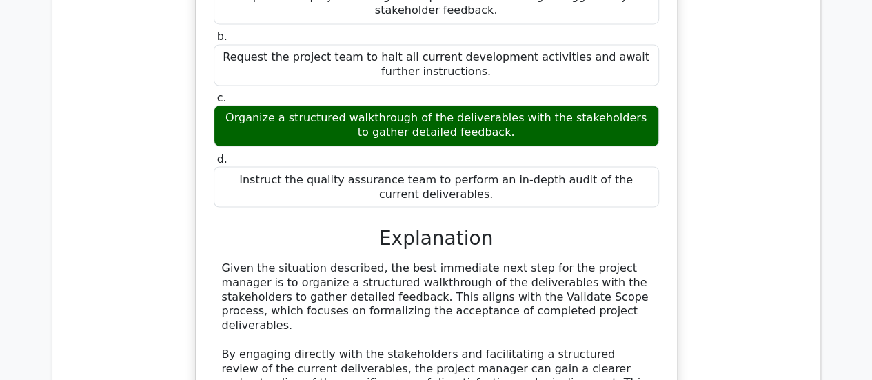
scroll to position [16916, 0]
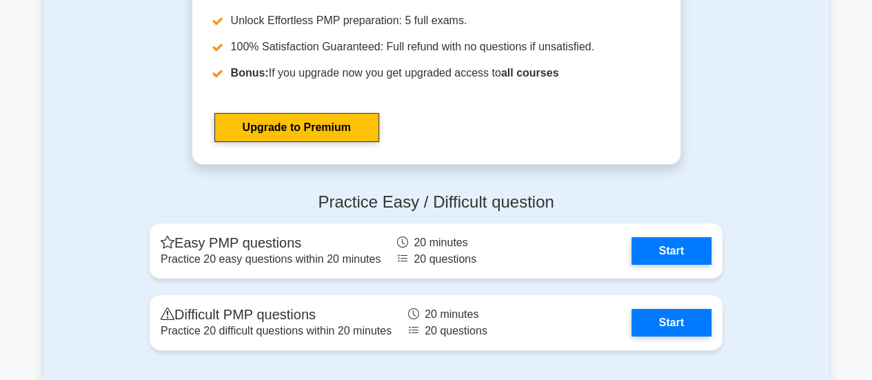
scroll to position [4911, 0]
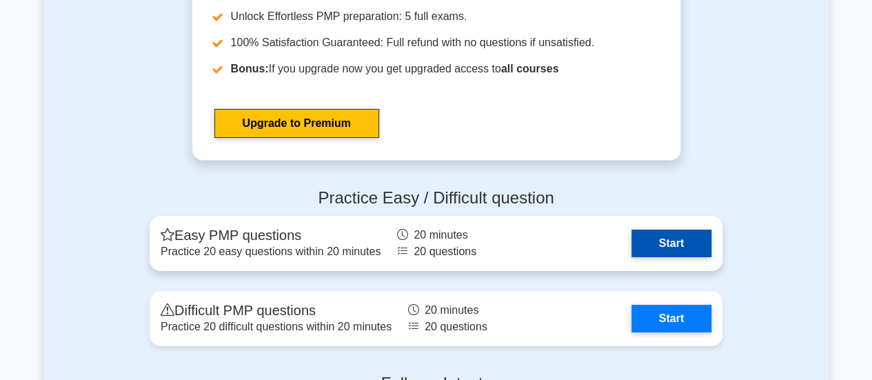
click at [684, 252] on link "Start" at bounding box center [672, 244] width 80 height 28
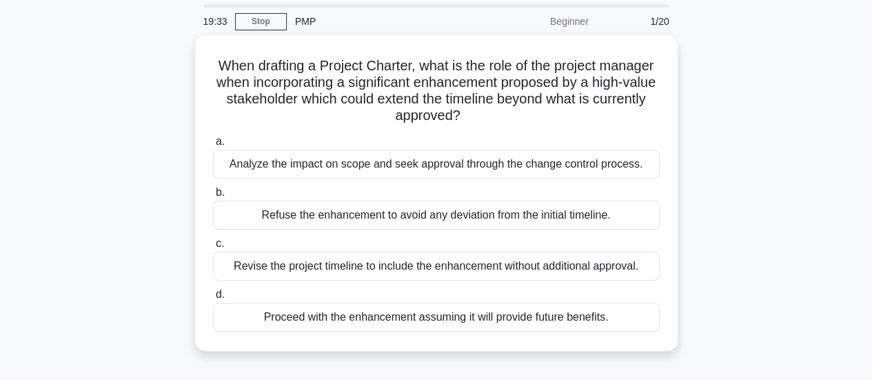
scroll to position [47, 0]
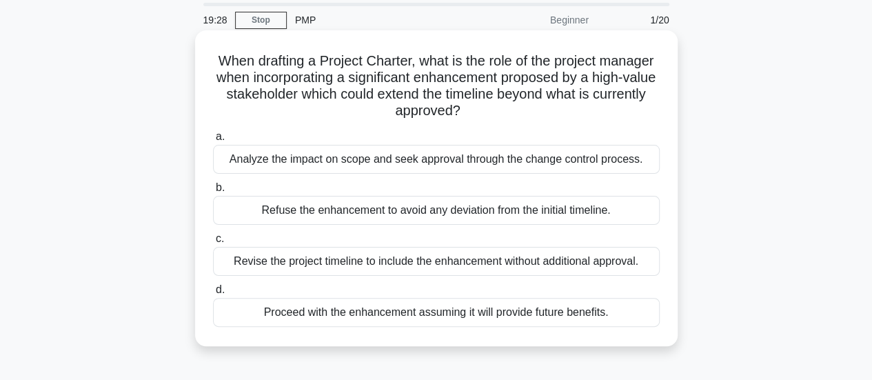
click at [528, 160] on div "Analyze the impact on scope and seek approval through the change control proces…" at bounding box center [436, 159] width 447 height 29
click at [213, 141] on input "a. Analyze the impact on scope and seek approval through the change control pro…" at bounding box center [213, 136] width 0 height 9
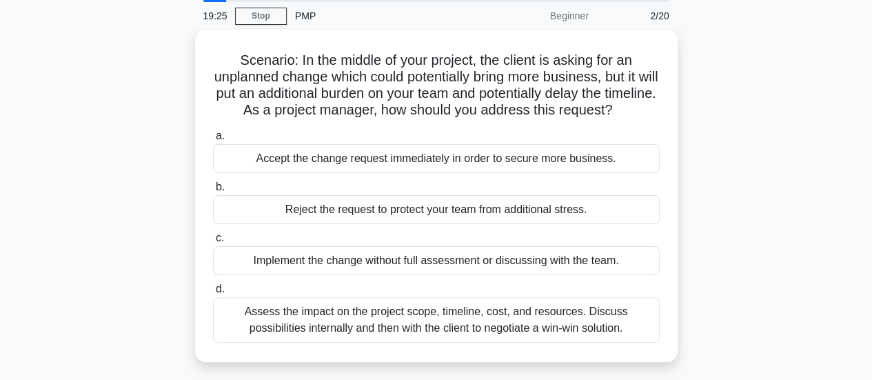
scroll to position [52, 0]
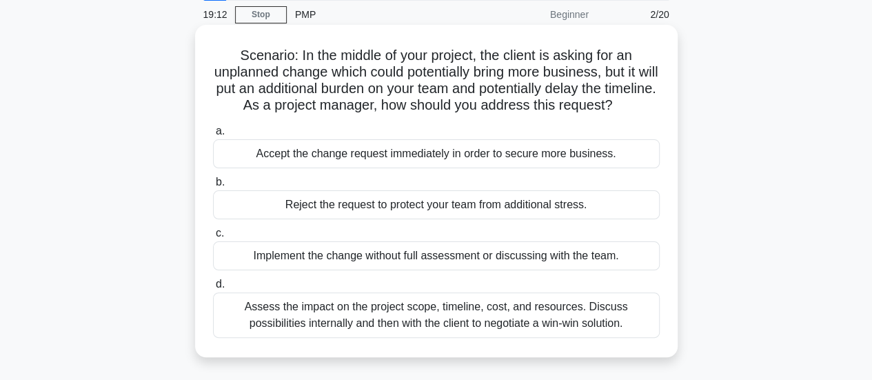
click at [584, 329] on div "Assess the impact on the project scope, timeline, cost, and resources. Discuss …" at bounding box center [436, 315] width 447 height 46
click at [213, 289] on input "d. Assess the impact on the project scope, timeline, cost, and resources. Discu…" at bounding box center [213, 284] width 0 height 9
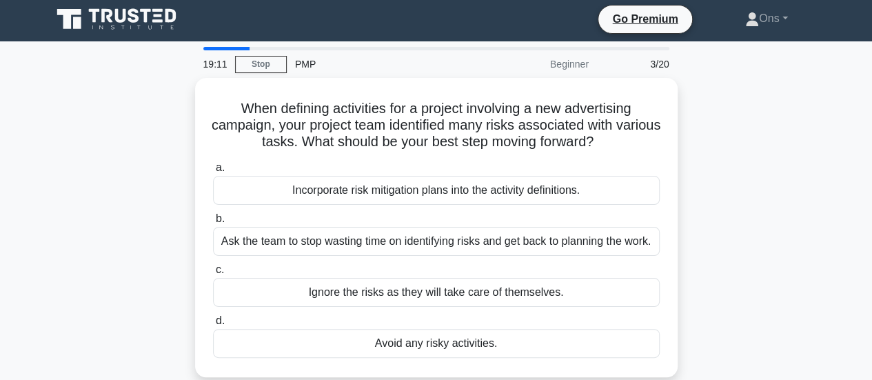
scroll to position [0, 0]
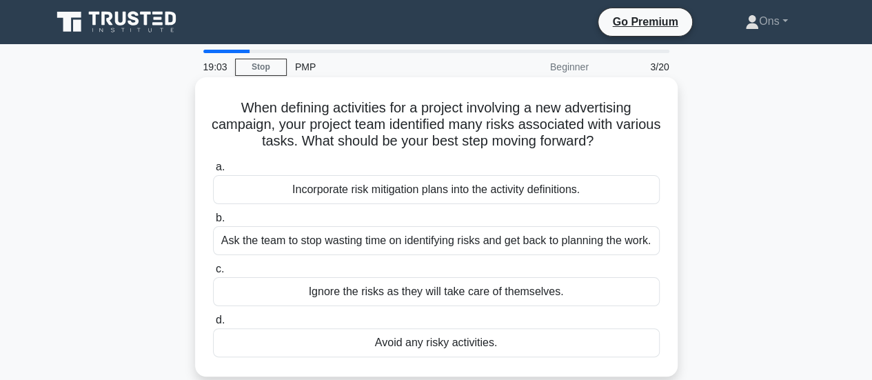
click at [534, 195] on div "Incorporate risk mitigation plans into the activity definitions." at bounding box center [436, 189] width 447 height 29
click at [213, 172] on input "a. Incorporate risk mitigation plans into the activity definitions." at bounding box center [213, 167] width 0 height 9
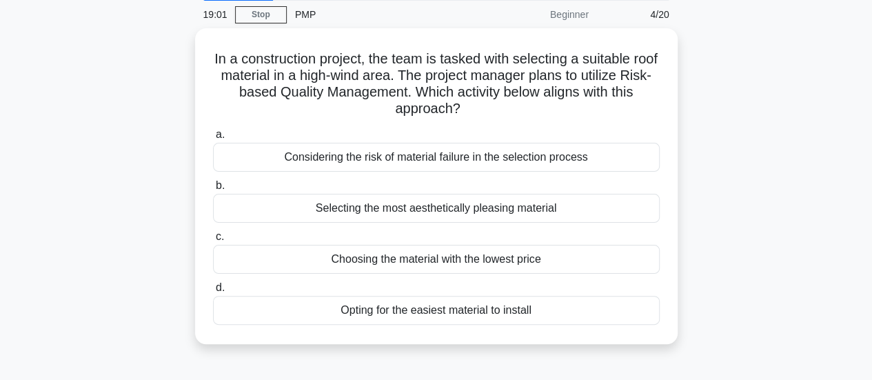
scroll to position [54, 0]
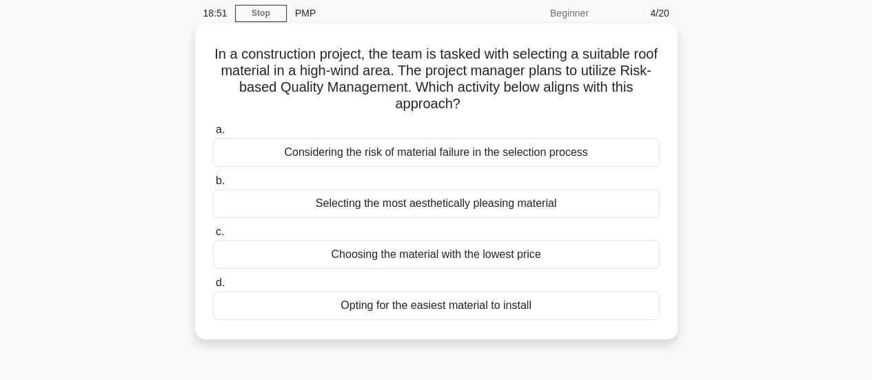
click at [614, 159] on div "Considering the risk of material failure in the selection process" at bounding box center [436, 152] width 447 height 29
click at [213, 134] on input "a. Considering the risk of material failure in the selection process" at bounding box center [213, 129] width 0 height 9
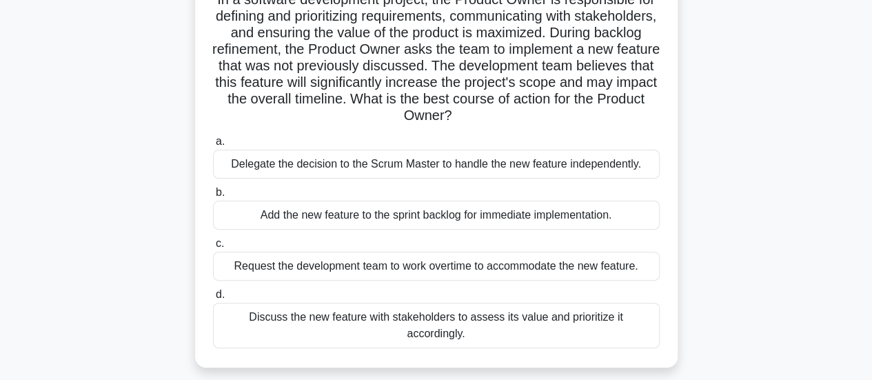
scroll to position [120, 0]
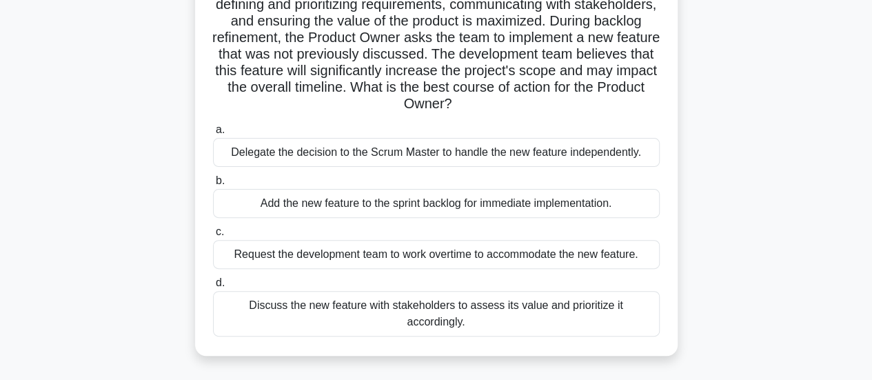
click at [603, 308] on div "Discuss the new feature with stakeholders to assess its value and prioritize it…" at bounding box center [436, 314] width 447 height 46
click at [213, 288] on input "d. Discuss the new feature with stakeholders to assess its value and prioritize…" at bounding box center [213, 283] width 0 height 9
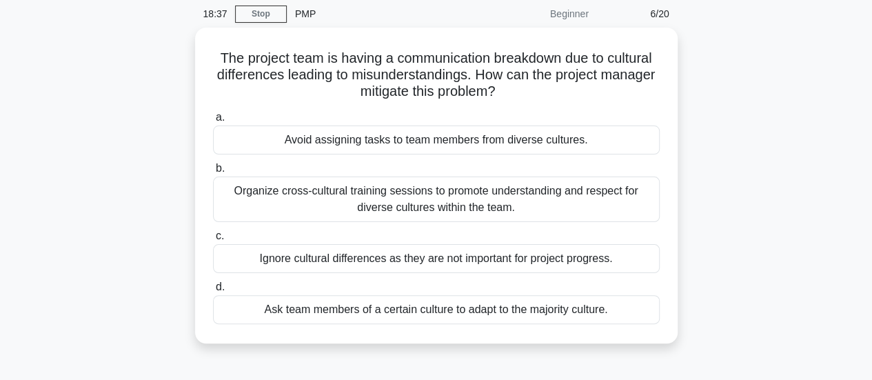
scroll to position [57, 0]
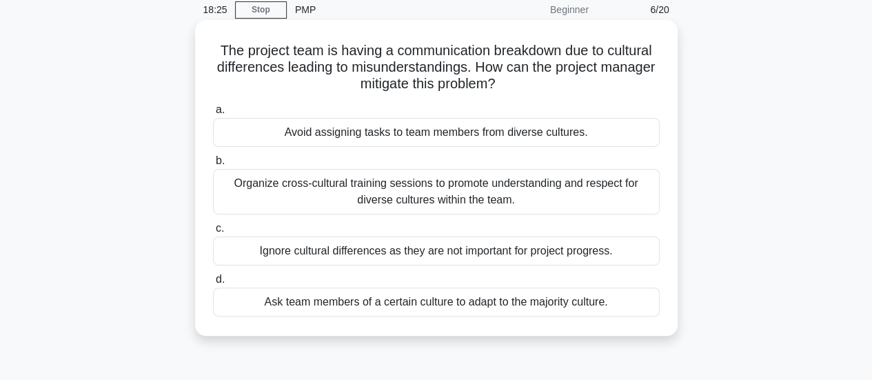
click at [592, 197] on div "Organize cross-cultural training sessions to promote understanding and respect …" at bounding box center [436, 192] width 447 height 46
click at [213, 165] on input "b. Organize cross-cultural training sessions to promote understanding and respe…" at bounding box center [213, 161] width 0 height 9
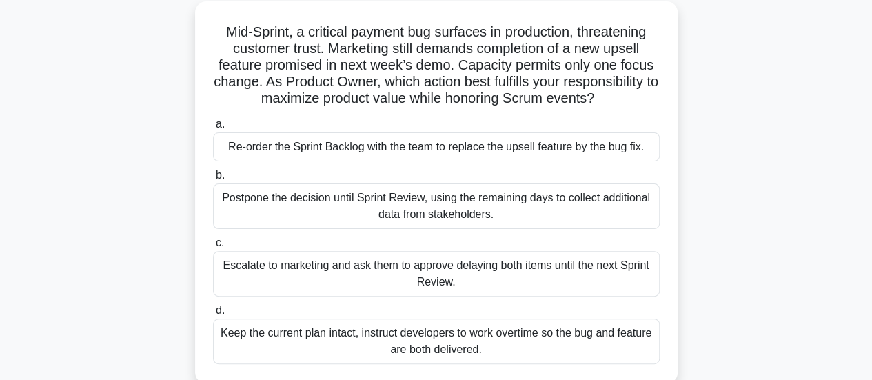
scroll to position [80, 0]
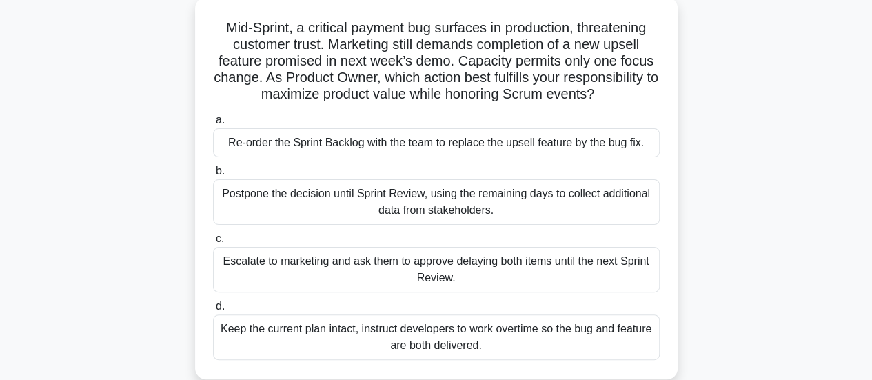
click at [575, 147] on div "Re-order the Sprint Backlog with the team to replace the upsell feature by the …" at bounding box center [436, 142] width 447 height 29
click at [213, 125] on input "a. Re-order the Sprint Backlog with the team to replace the upsell feature by t…" at bounding box center [213, 120] width 0 height 9
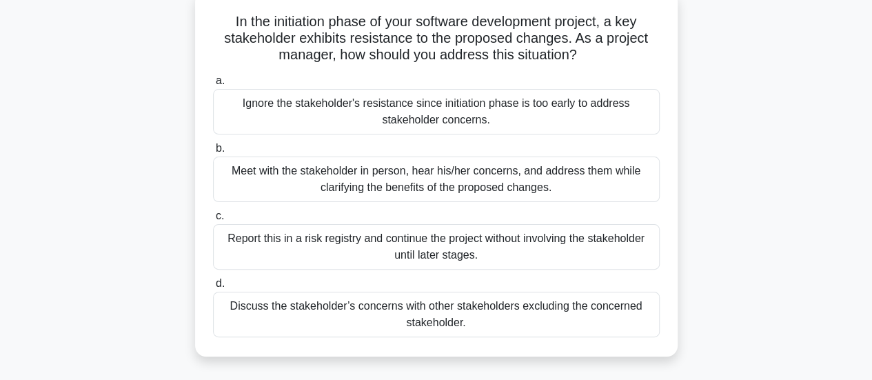
scroll to position [92, 0]
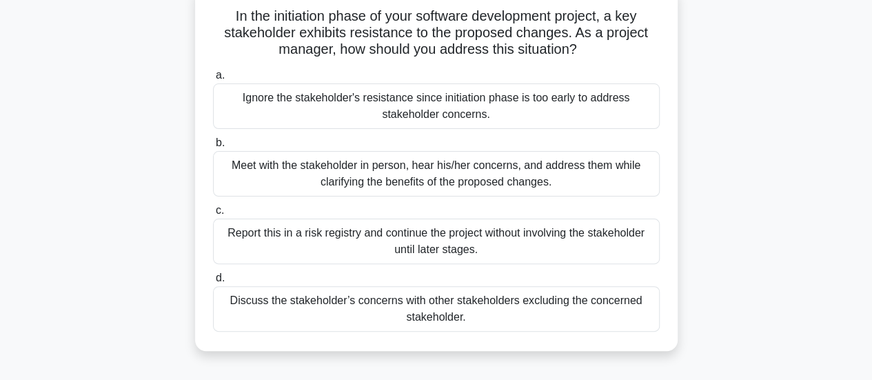
click at [630, 170] on div "Meet with the stakeholder in person, hear his/her concerns, and address them wh…" at bounding box center [436, 174] width 447 height 46
click at [213, 148] on input "b. Meet with the stakeholder in person, hear his/her concerns, and address them…" at bounding box center [213, 143] width 0 height 9
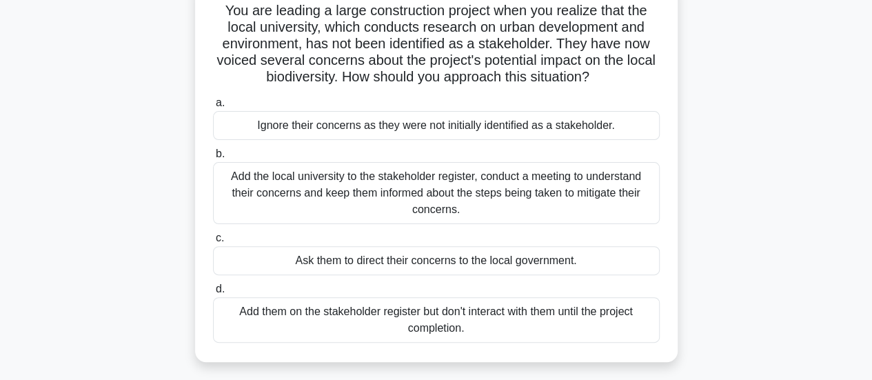
scroll to position [108, 0]
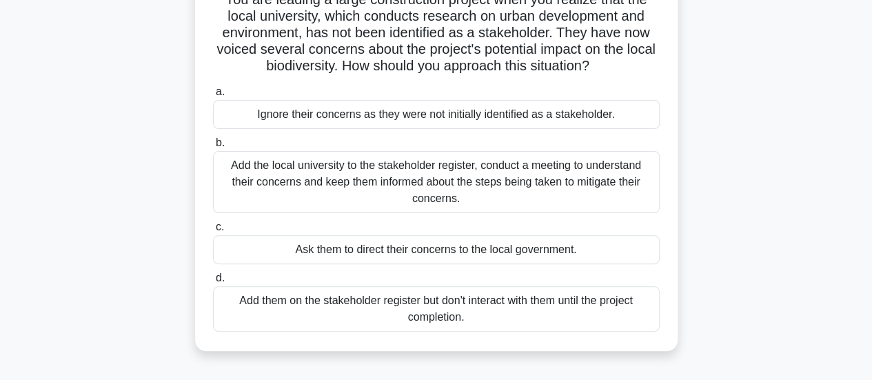
click at [594, 184] on div "Add the local university to the stakeholder register, conduct a meeting to unde…" at bounding box center [436, 182] width 447 height 62
click at [213, 148] on input "b. Add the local university to the stakeholder register, conduct a meeting to u…" at bounding box center [213, 143] width 0 height 9
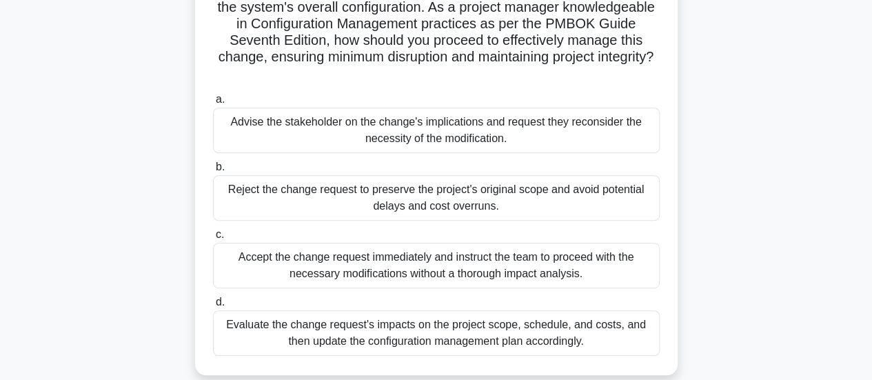
scroll to position [217, 0]
click at [603, 339] on div "Evaluate the change request's impacts on the project scope, schedule, and costs…" at bounding box center [436, 333] width 447 height 46
click at [213, 307] on input "d. Evaluate the change request's impacts on the project scope, schedule, and co…" at bounding box center [213, 302] width 0 height 9
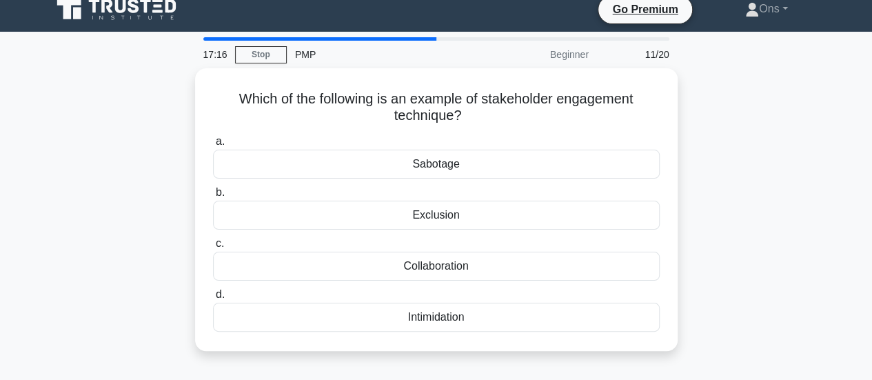
scroll to position [0, 0]
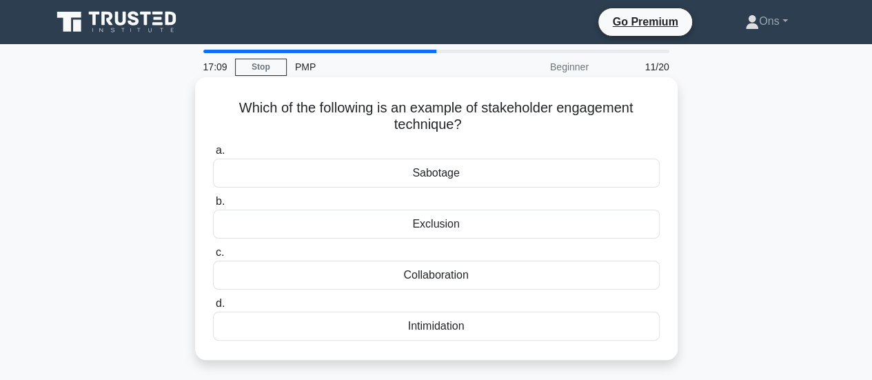
click at [568, 283] on div "Collaboration" at bounding box center [436, 275] width 447 height 29
click at [213, 257] on input "c. Collaboration" at bounding box center [213, 252] width 0 height 9
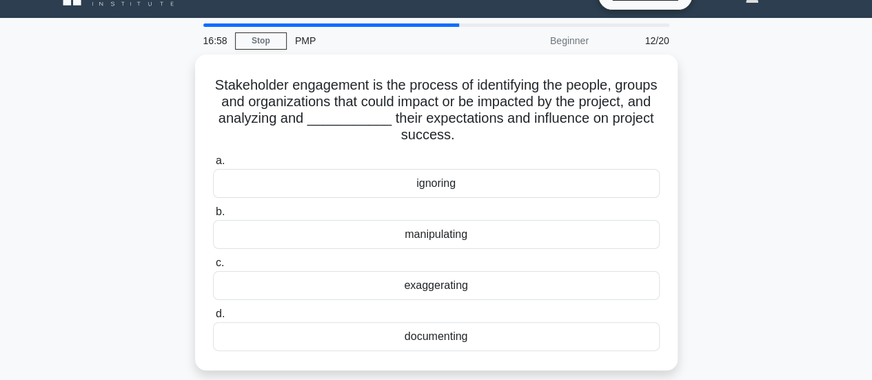
scroll to position [24, 0]
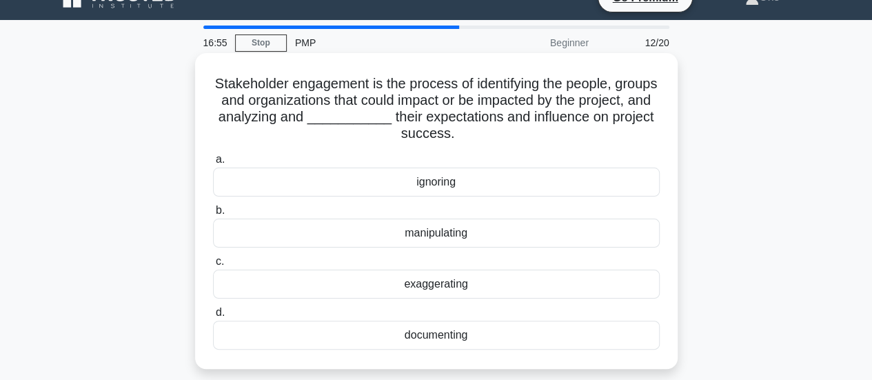
click at [576, 332] on div "documenting" at bounding box center [436, 335] width 447 height 29
click at [213, 317] on input "d. documenting" at bounding box center [213, 312] width 0 height 9
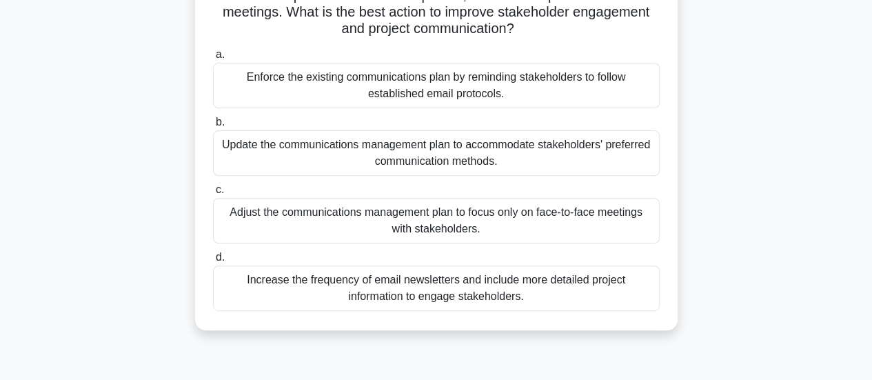
scroll to position [162, 0]
click at [592, 157] on div "Update the communications management plan to accommodate stakeholders' preferre…" at bounding box center [436, 153] width 447 height 46
click at [213, 127] on input "b. Update the communications management plan to accommodate stakeholders' prefe…" at bounding box center [213, 122] width 0 height 9
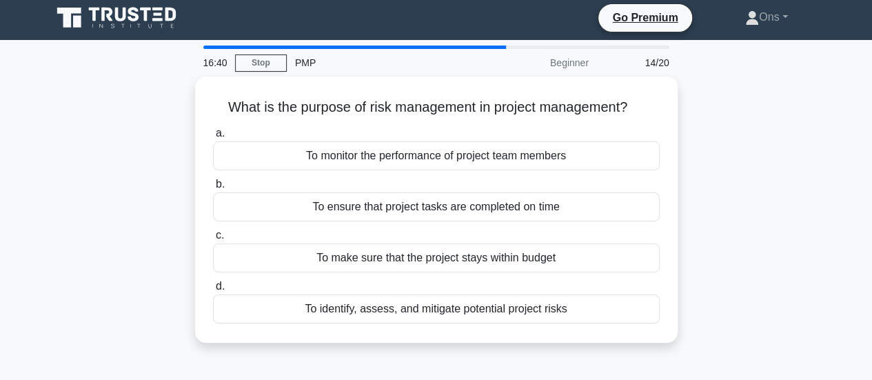
scroll to position [0, 0]
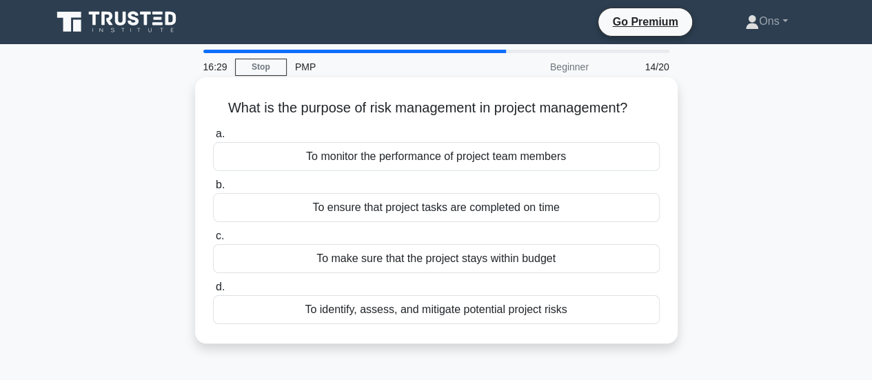
click at [581, 311] on div "To identify, assess, and mitigate potential project risks" at bounding box center [436, 309] width 447 height 29
click at [213, 292] on input "d. To identify, assess, and mitigate potential project risks" at bounding box center [213, 287] width 0 height 9
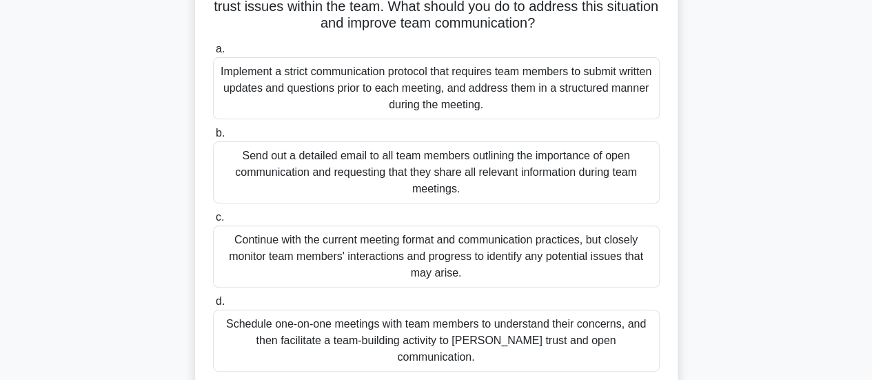
scroll to position [150, 0]
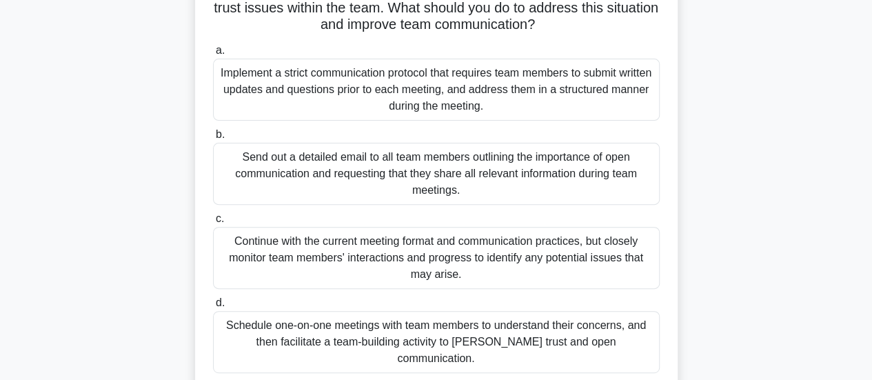
click at [416, 341] on div "Schedule one-on-one meetings with team members to understand their concerns, an…" at bounding box center [436, 342] width 447 height 62
click at [213, 308] on input "d. Schedule one-on-one meetings with team members to understand their concerns,…" at bounding box center [213, 303] width 0 height 9
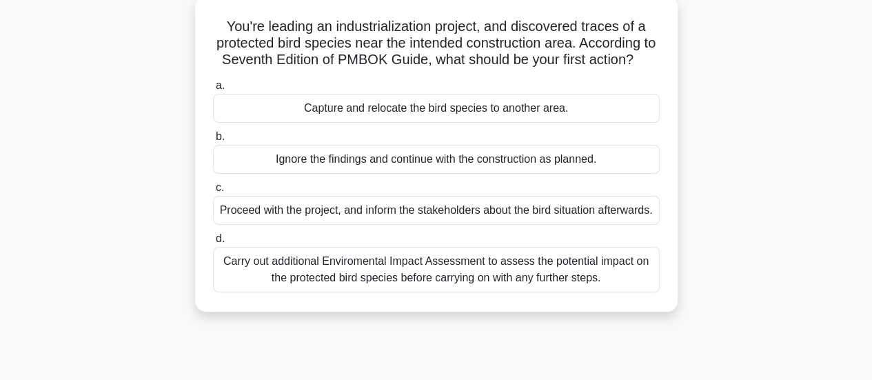
scroll to position [86, 0]
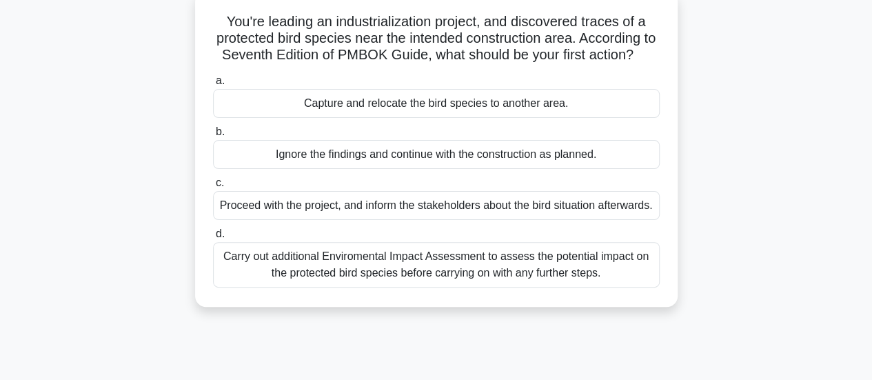
click at [541, 288] on div "Carry out additional Enviromental Impact Assessment to assess the potential imp…" at bounding box center [436, 265] width 447 height 46
click at [213, 239] on input "d. Carry out additional Enviromental Impact Assessment to assess the potential …" at bounding box center [213, 234] width 0 height 9
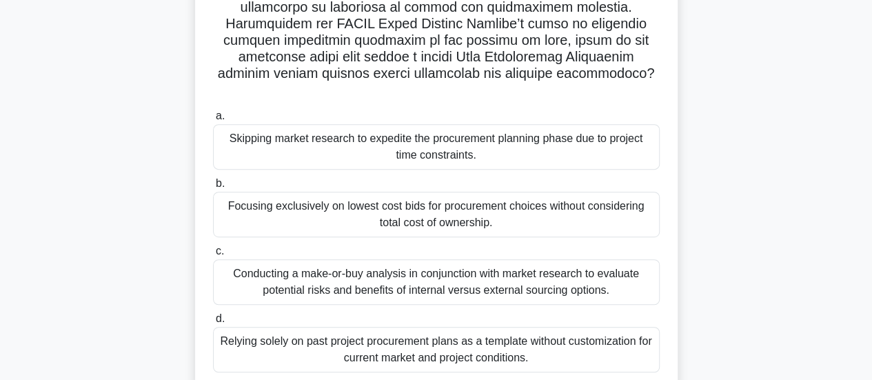
scroll to position [288, 0]
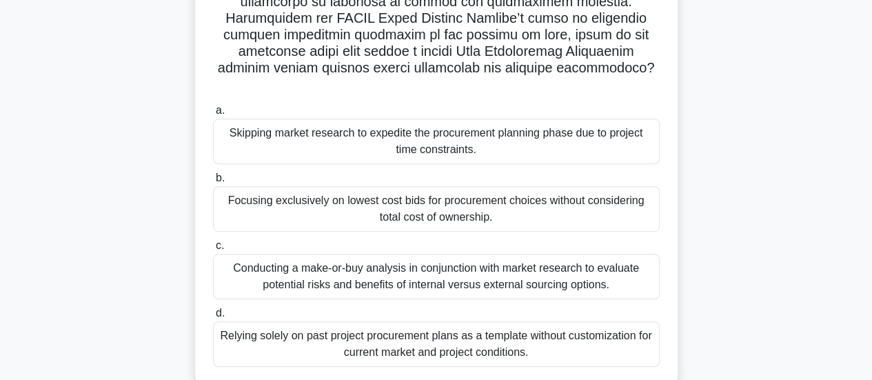
click at [619, 258] on div "Conducting a make-or-buy analysis in conjunction with market research to evalua…" at bounding box center [436, 277] width 447 height 46
click at [213, 250] on input "c. Conducting a make-or-buy analysis in conjunction with market research to eva…" at bounding box center [213, 245] width 0 height 9
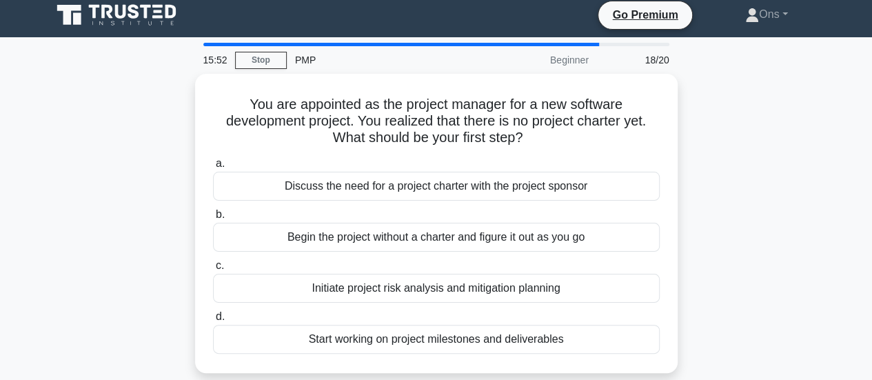
scroll to position [0, 0]
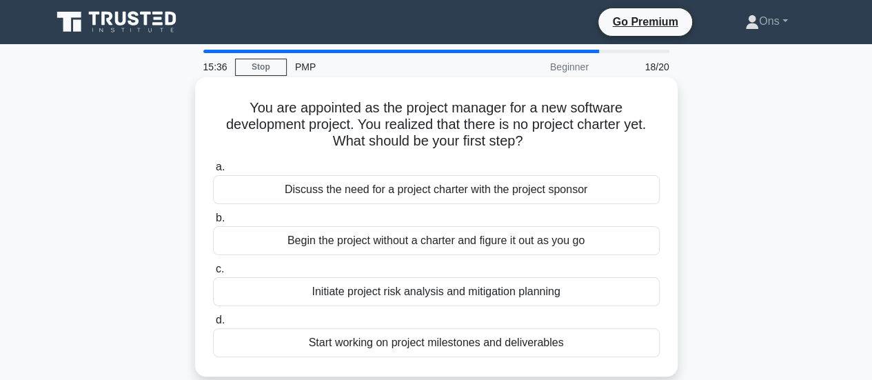
click at [531, 192] on div "Discuss the need for a project charter with the project sponsor" at bounding box center [436, 189] width 447 height 29
click at [213, 172] on input "a. Discuss the need for a project charter with the project sponsor" at bounding box center [213, 167] width 0 height 9
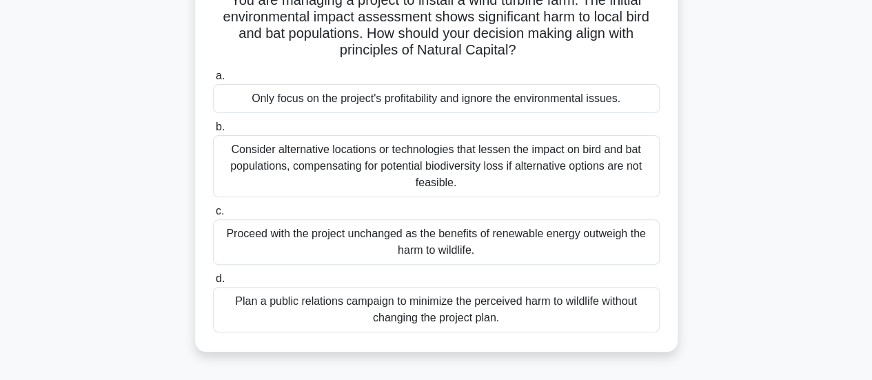
scroll to position [114, 0]
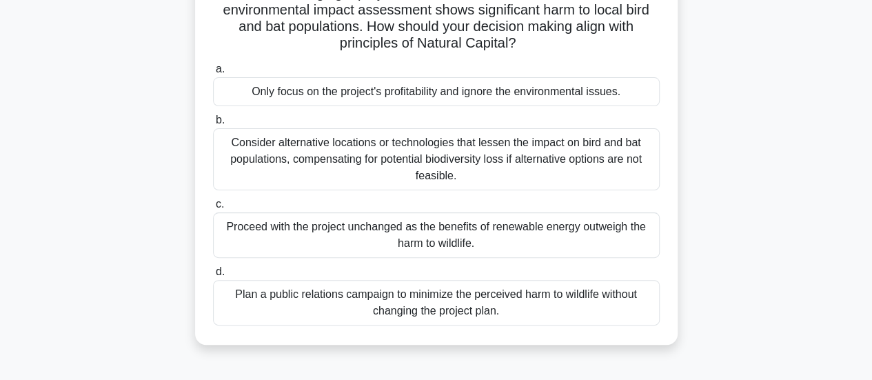
click at [610, 147] on div "Consider alternative locations or technologies that lessen the impact on bird a…" at bounding box center [436, 159] width 447 height 62
click at [213, 125] on input "b. Consider alternative locations or technologies that lessen the impact on bir…" at bounding box center [213, 120] width 0 height 9
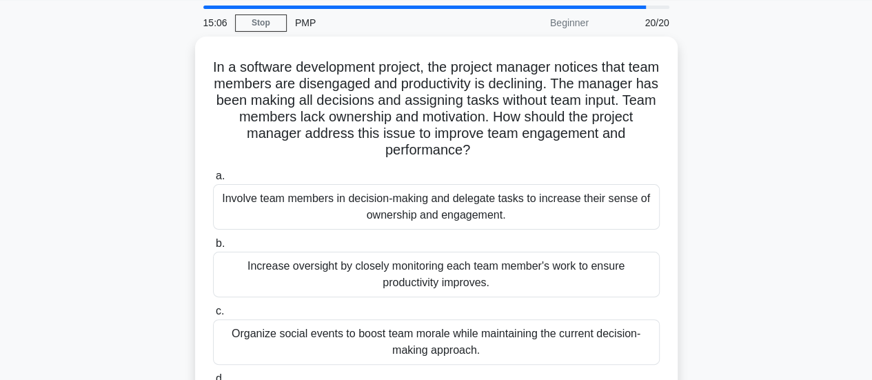
scroll to position [48, 0]
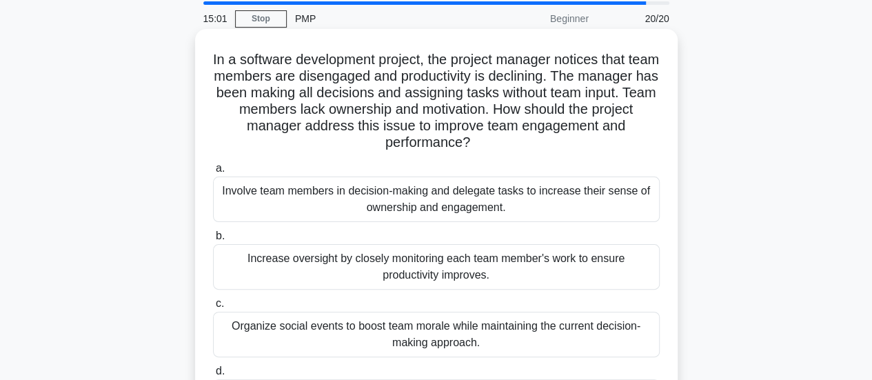
click at [639, 199] on div "Involve team members in decision-making and delegate tasks to increase their se…" at bounding box center [436, 200] width 447 height 46
click at [213, 173] on input "a. Involve team members in decision-making and delegate tasks to increase their…" at bounding box center [213, 168] width 0 height 9
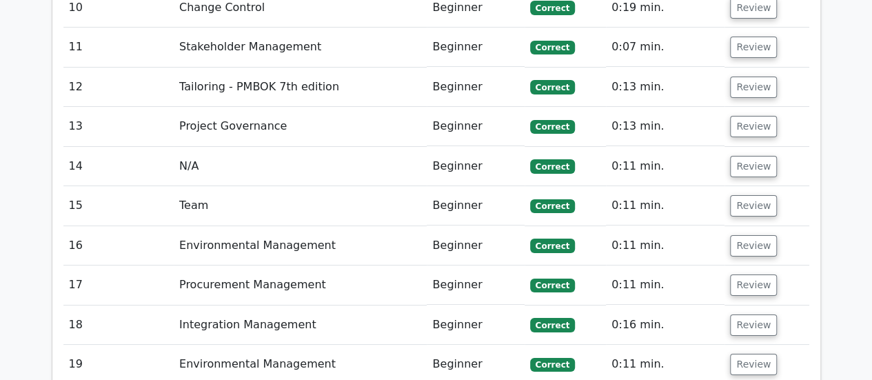
scroll to position [2735, 0]
